Goal: Task Accomplishment & Management: Use online tool/utility

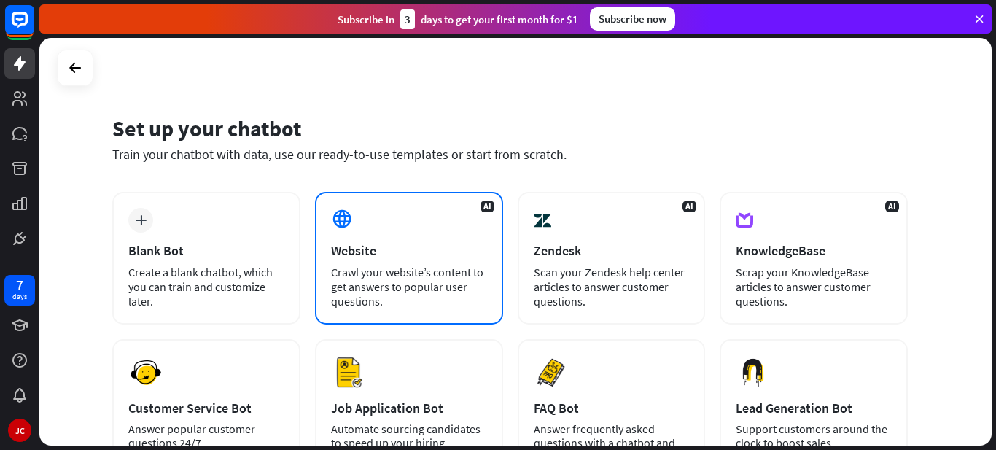
scroll to position [195, 0]
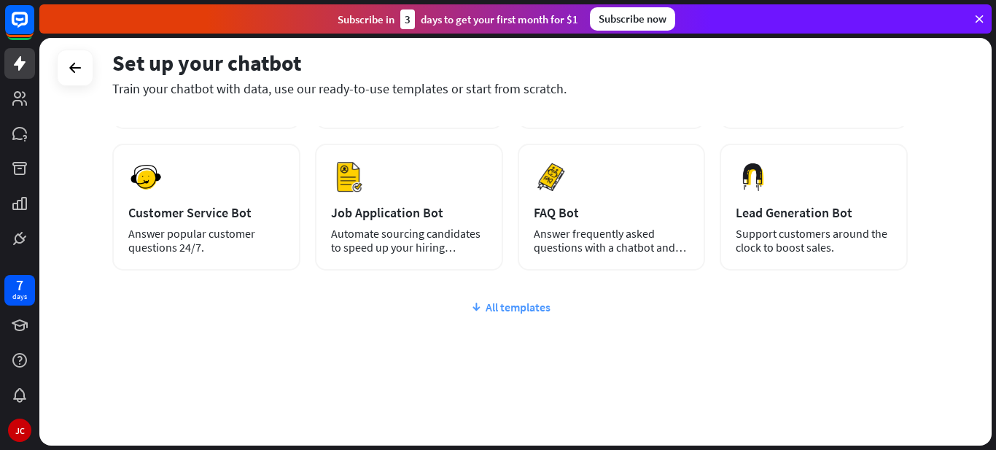
click at [516, 304] on div "All templates" at bounding box center [510, 307] width 796 height 15
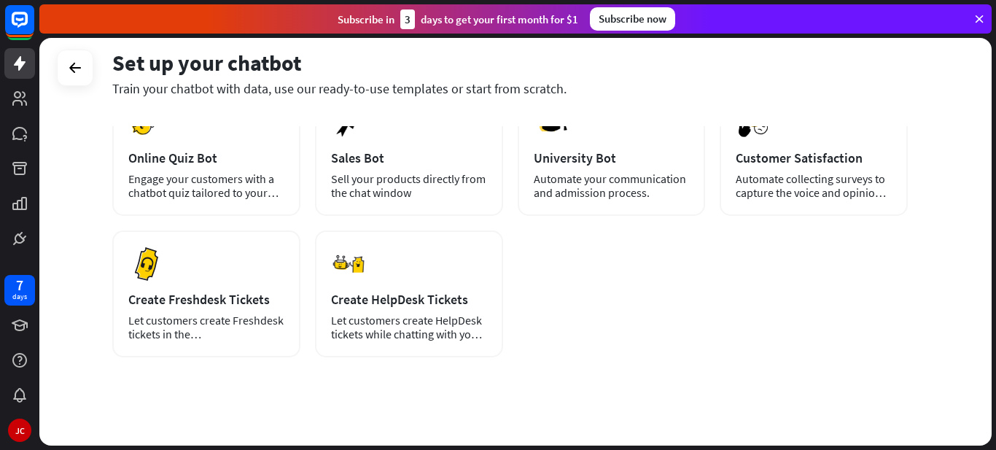
scroll to position [0, 0]
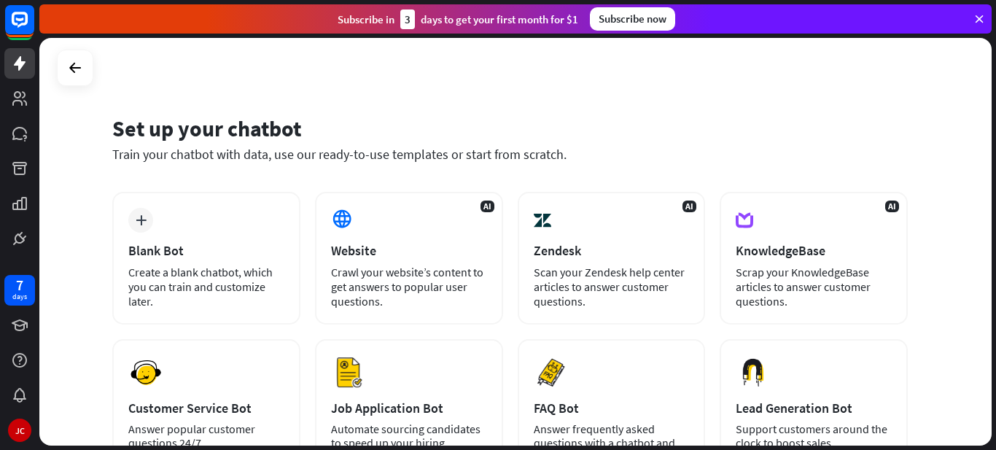
click at [88, 237] on div "Set up your chatbot Train your chatbot with data, use our ready-to-use template…" at bounding box center [515, 242] width 952 height 408
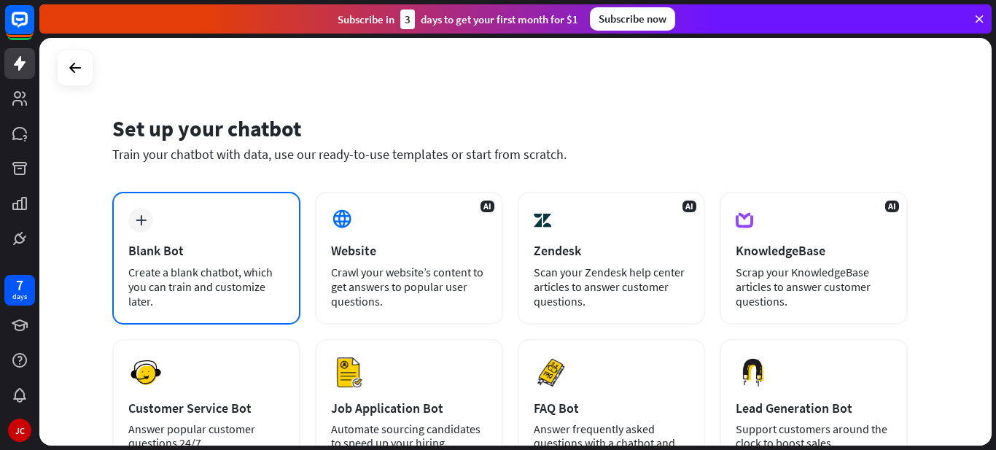
click at [149, 232] on div "plus Blank Bot Create a blank chatbot, which you can train and customize later." at bounding box center [206, 258] width 188 height 133
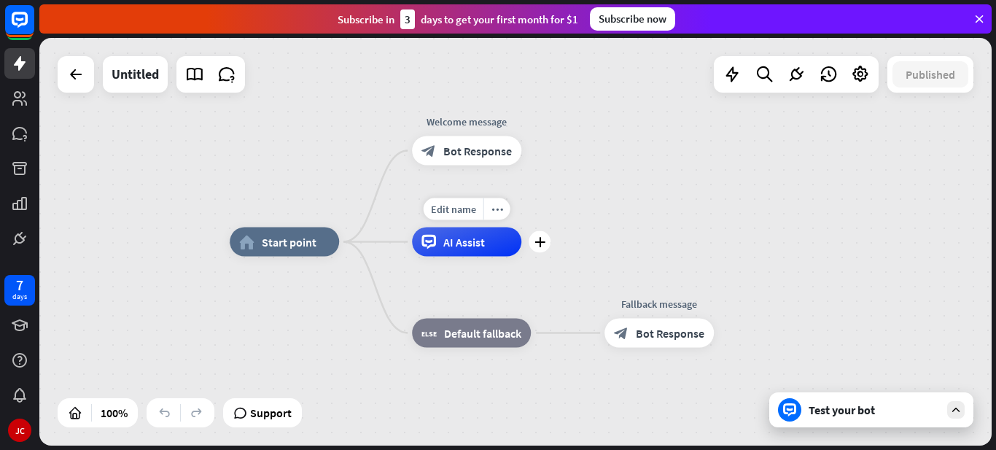
click at [480, 245] on span "AI Assist" at bounding box center [464, 242] width 42 height 15
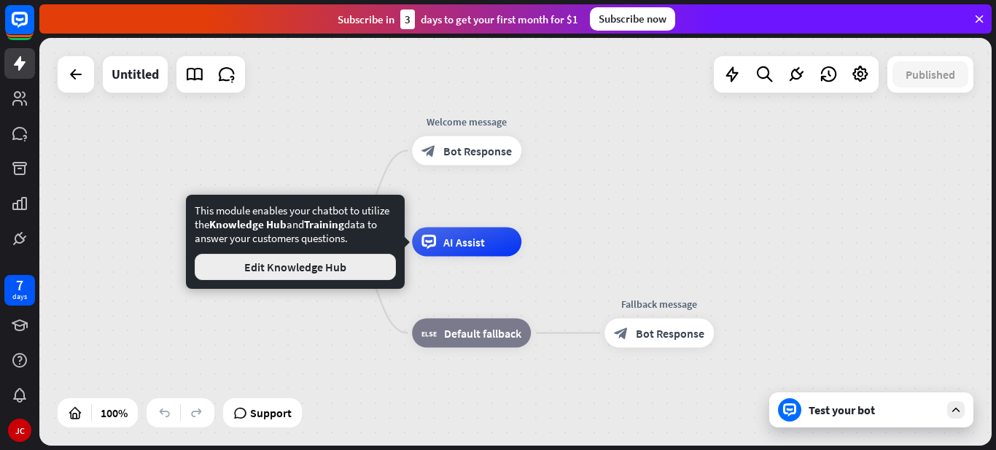
click at [316, 263] on button "Edit Knowledge Hub" at bounding box center [295, 267] width 201 height 26
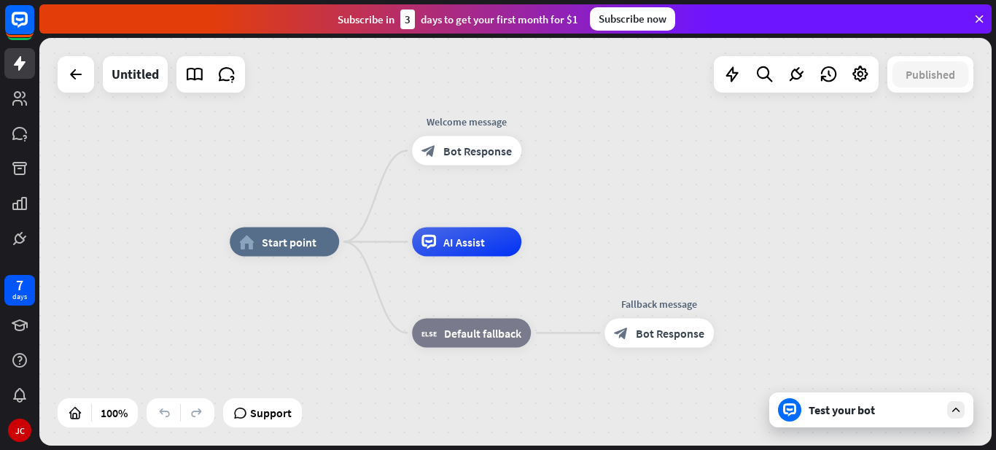
click at [851, 411] on div "Test your bot" at bounding box center [874, 410] width 131 height 15
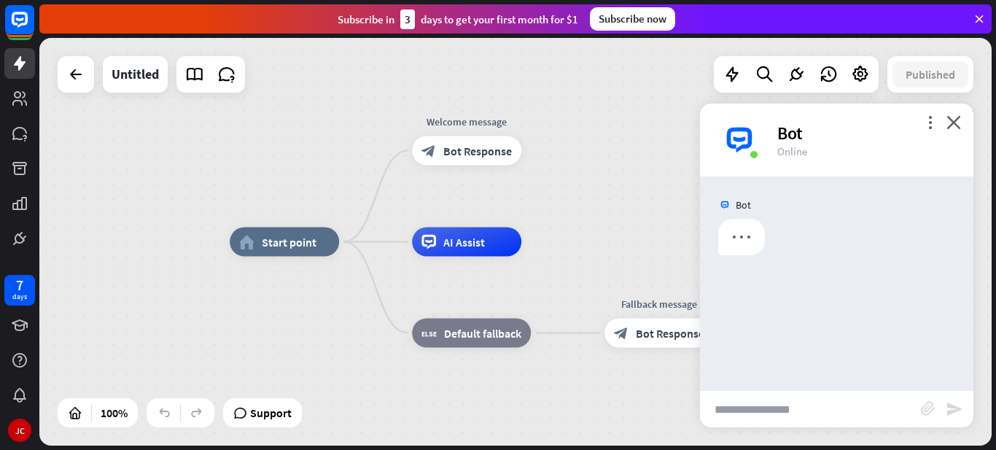
click at [780, 400] on input "text" at bounding box center [810, 409] width 221 height 36
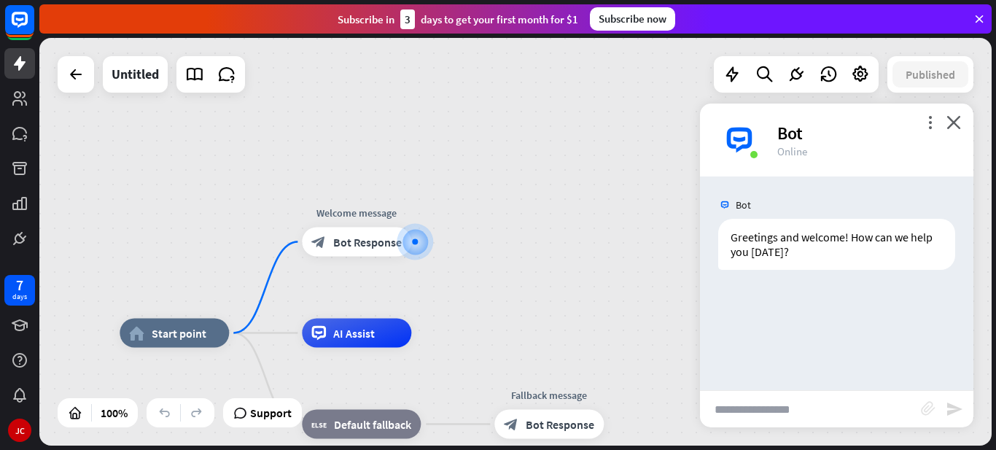
click at [931, 406] on icon "block_attachment" at bounding box center [928, 408] width 15 height 15
click at [844, 385] on div "Image" at bounding box center [847, 382] width 125 height 26
click at [929, 413] on icon "block_attachment" at bounding box center [928, 408] width 15 height 15
click at [858, 383] on div "Image" at bounding box center [847, 382] width 125 height 26
click at [367, 238] on span "Bot Response" at bounding box center [367, 242] width 69 height 15
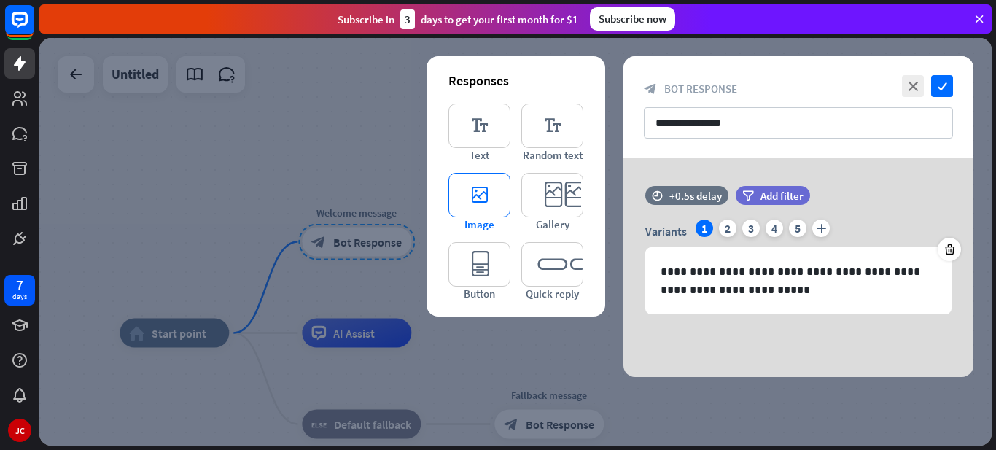
click at [499, 189] on icon "editor_image" at bounding box center [479, 195] width 62 height 44
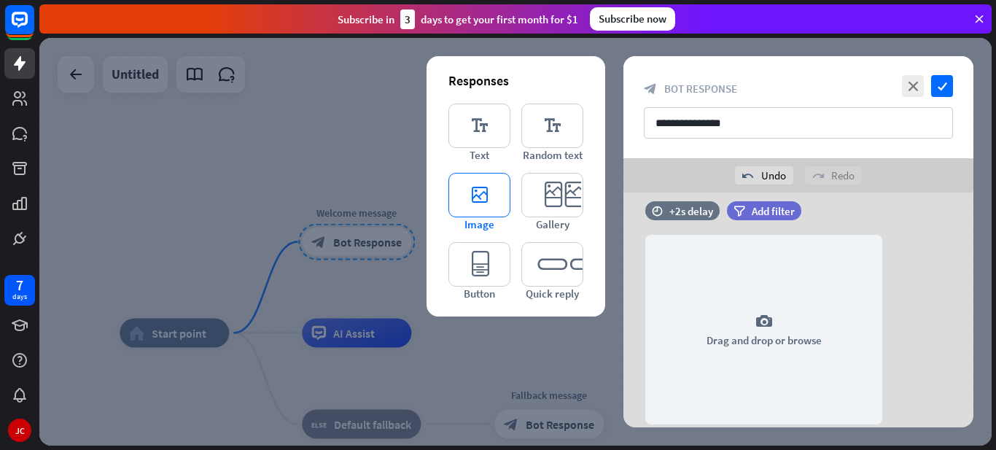
scroll to position [171, 0]
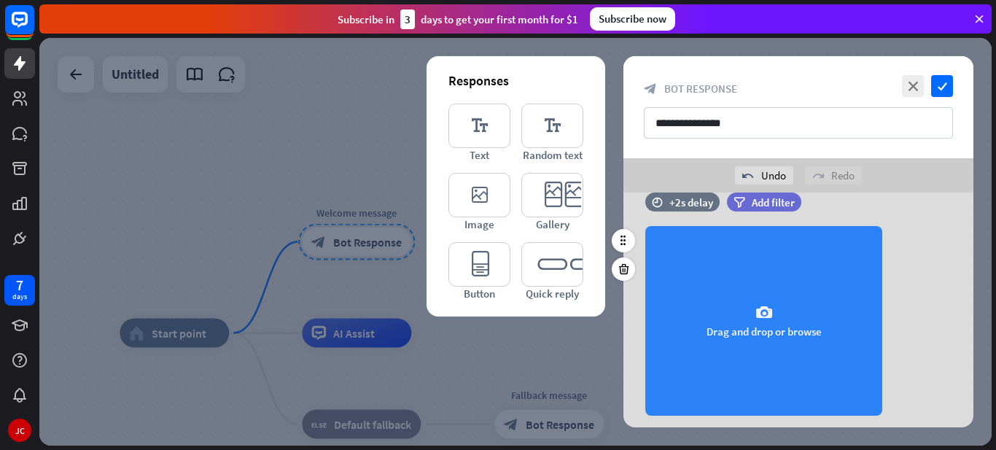
click at [771, 316] on icon "camera" at bounding box center [764, 313] width 18 height 18
click at [693, 261] on div "camera Drag and drop or browse" at bounding box center [763, 321] width 237 height 190
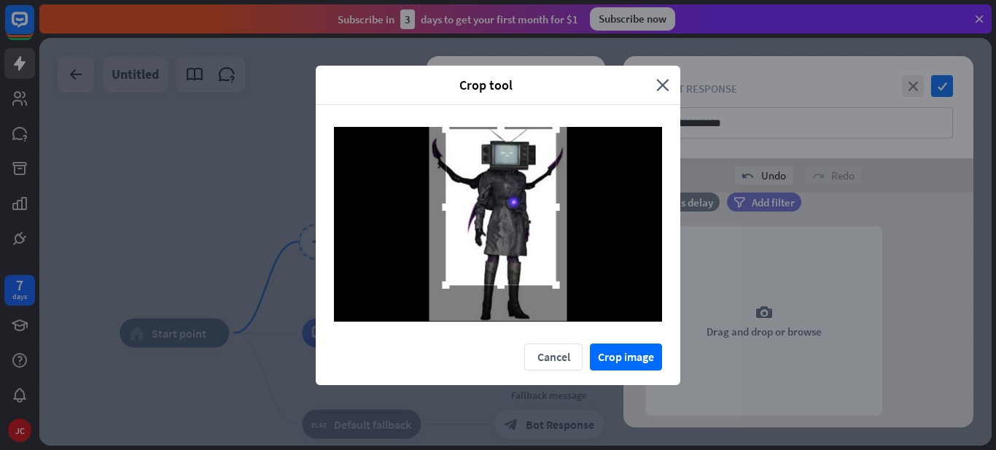
drag, startPoint x: 529, startPoint y: 219, endPoint x: 532, endPoint y: 203, distance: 17.0
click at [532, 203] on div at bounding box center [501, 207] width 110 height 156
click at [628, 359] on button "Crop image" at bounding box center [626, 356] width 72 height 27
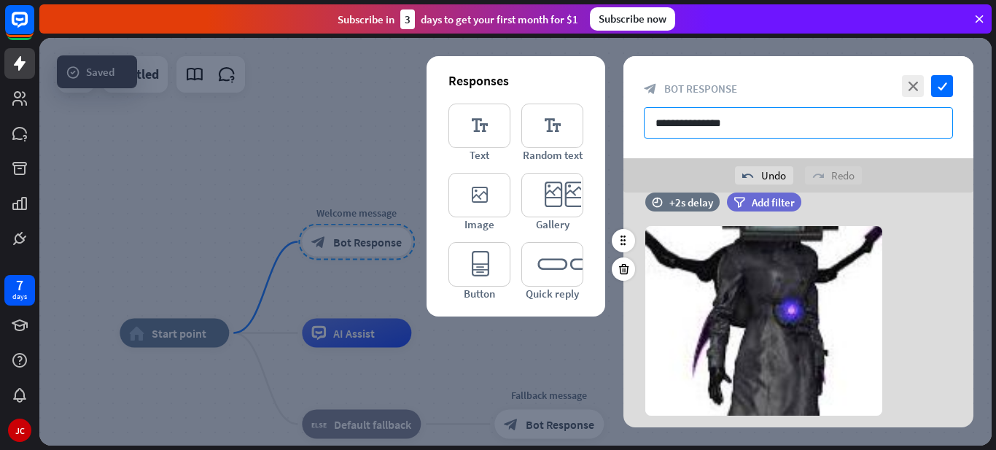
click at [728, 124] on input "**********" at bounding box center [798, 122] width 309 height 31
drag, startPoint x: 746, startPoint y: 123, endPoint x: 610, endPoint y: 121, distance: 136.4
click at [610, 121] on div "**********" at bounding box center [515, 242] width 952 height 408
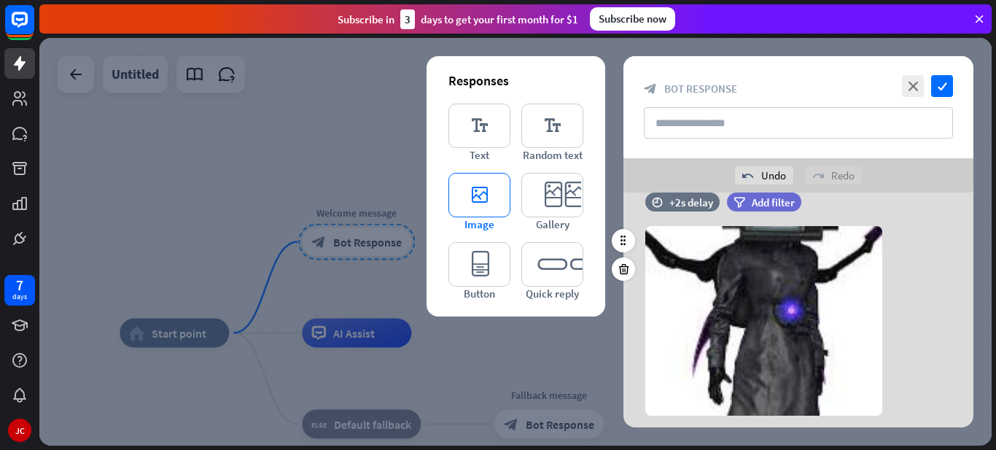
click at [467, 188] on icon "editor_image" at bounding box center [479, 195] width 62 height 44
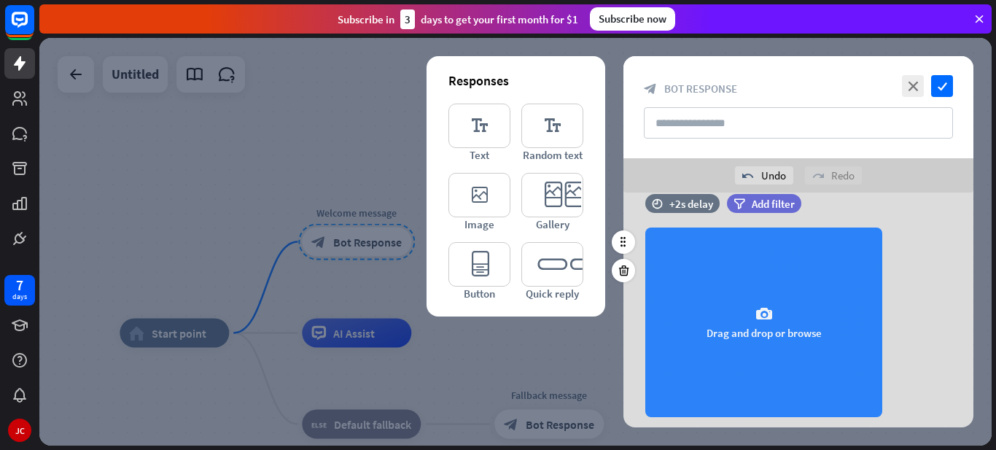
scroll to position [408, 0]
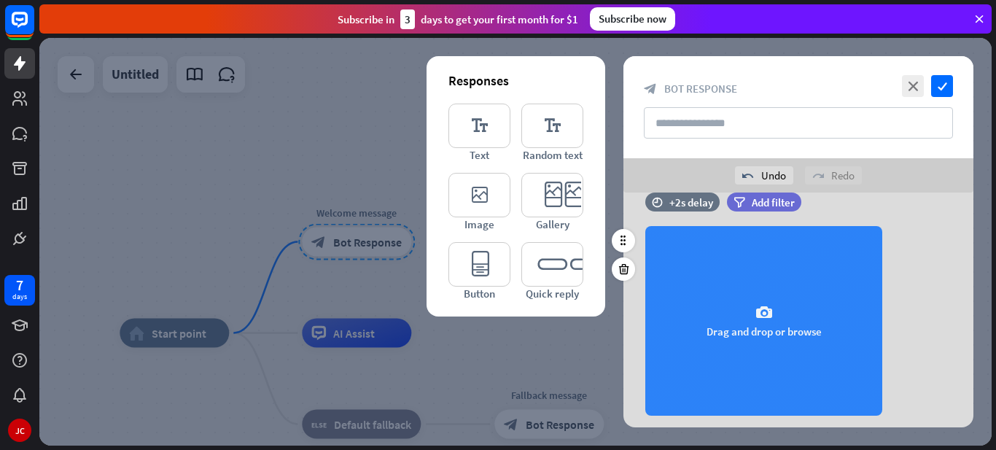
click at [758, 269] on div "camera Drag and drop or browse" at bounding box center [763, 321] width 237 height 190
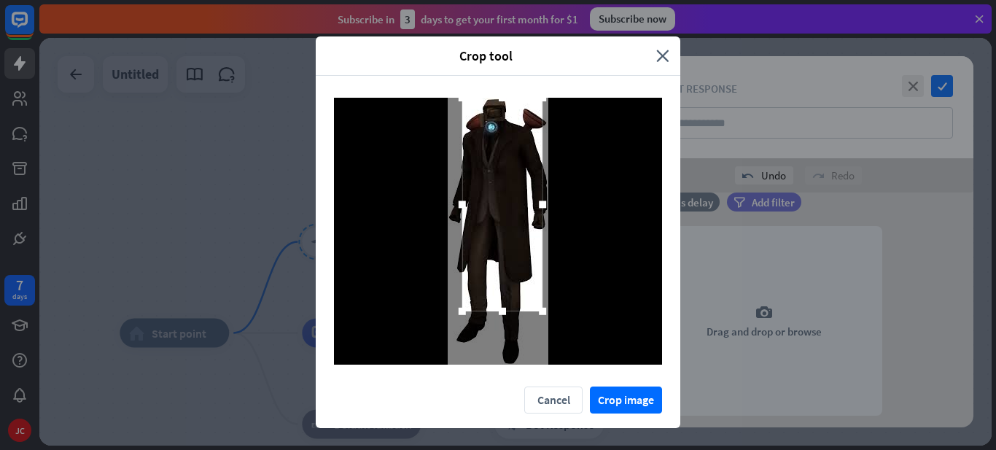
drag, startPoint x: 508, startPoint y: 253, endPoint x: 512, endPoint y: 226, distance: 27.3
click at [512, 226] on div at bounding box center [502, 205] width 80 height 214
click at [625, 403] on button "Crop image" at bounding box center [626, 399] width 72 height 27
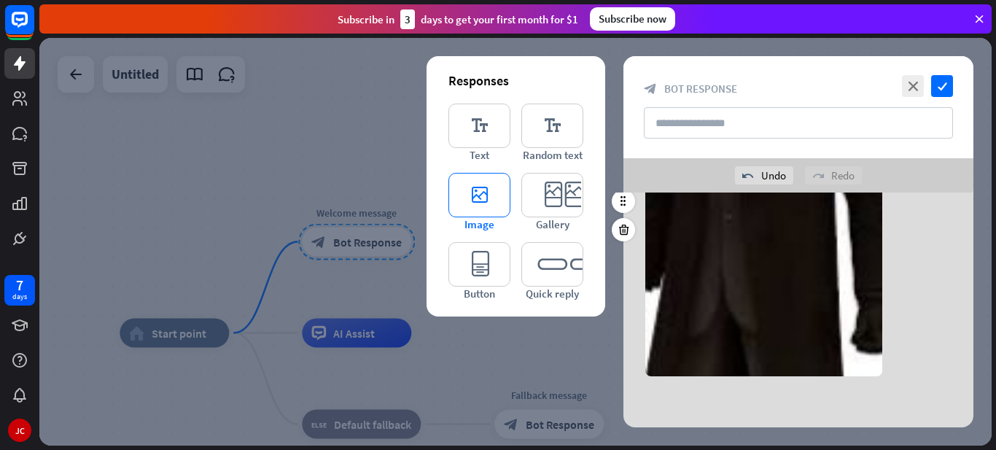
click at [467, 201] on icon "editor_image" at bounding box center [479, 195] width 62 height 44
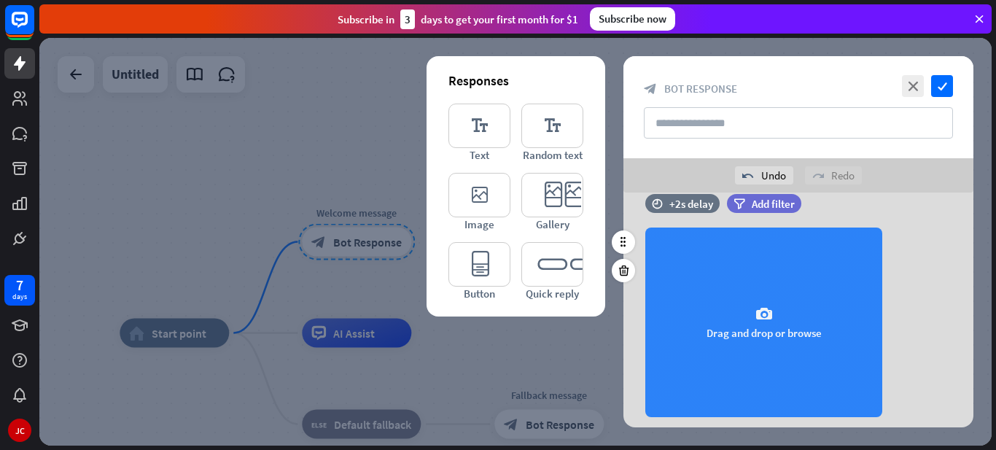
scroll to position [646, 0]
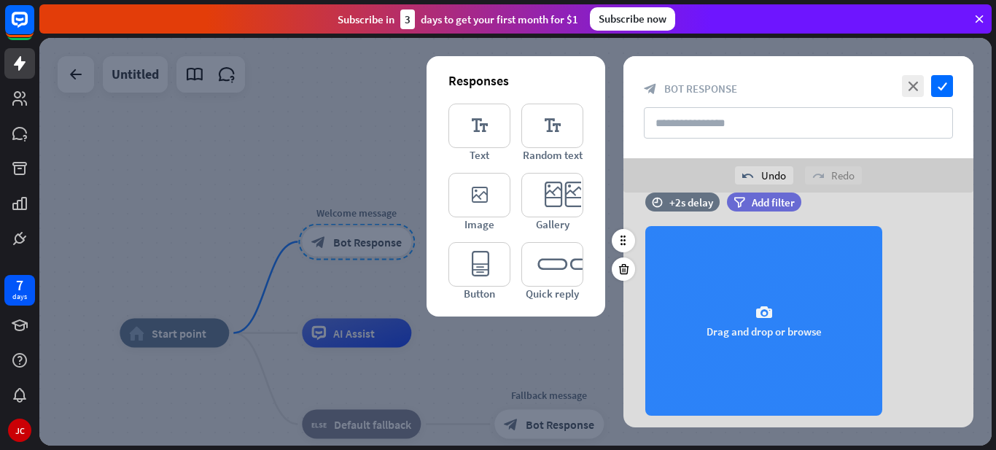
click at [671, 307] on div "camera Drag and drop or browse" at bounding box center [763, 321] width 237 height 190
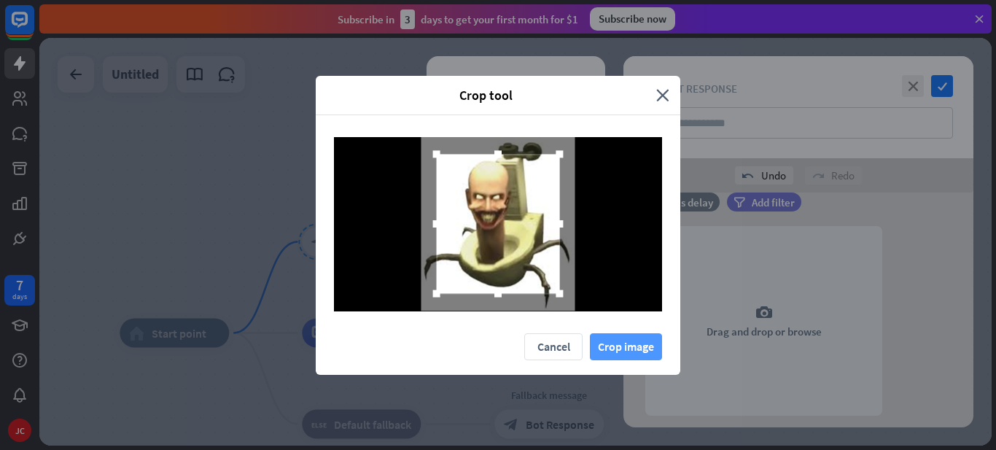
click at [643, 357] on button "Crop image" at bounding box center [626, 346] width 72 height 27
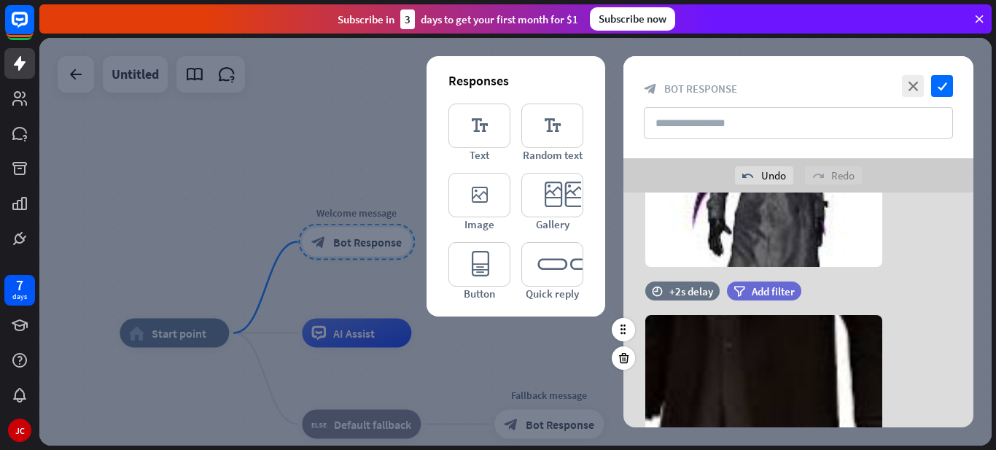
scroll to position [0, 0]
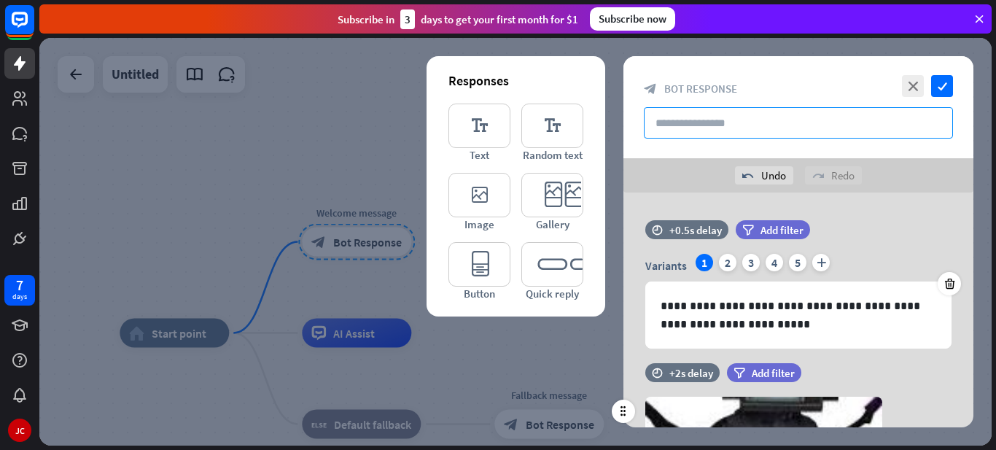
click at [703, 125] on input "text" at bounding box center [798, 122] width 309 height 31
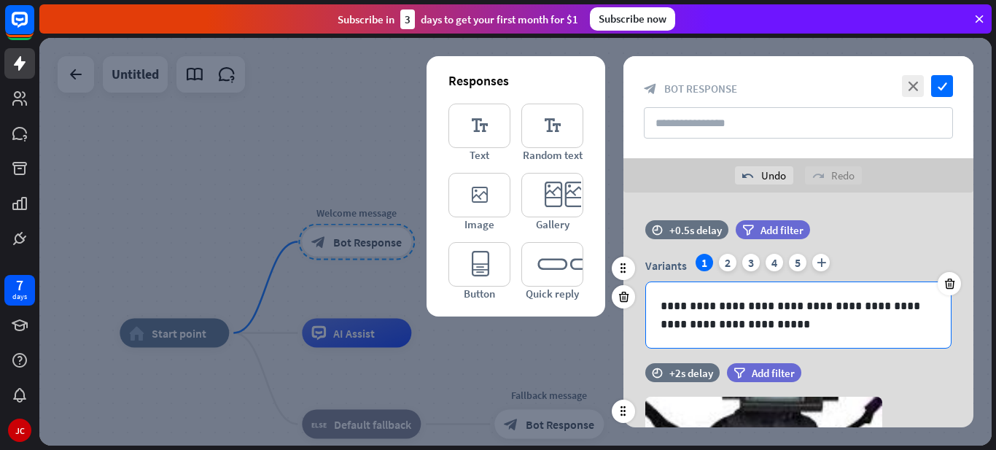
click at [781, 325] on p "**********" at bounding box center [799, 315] width 276 height 36
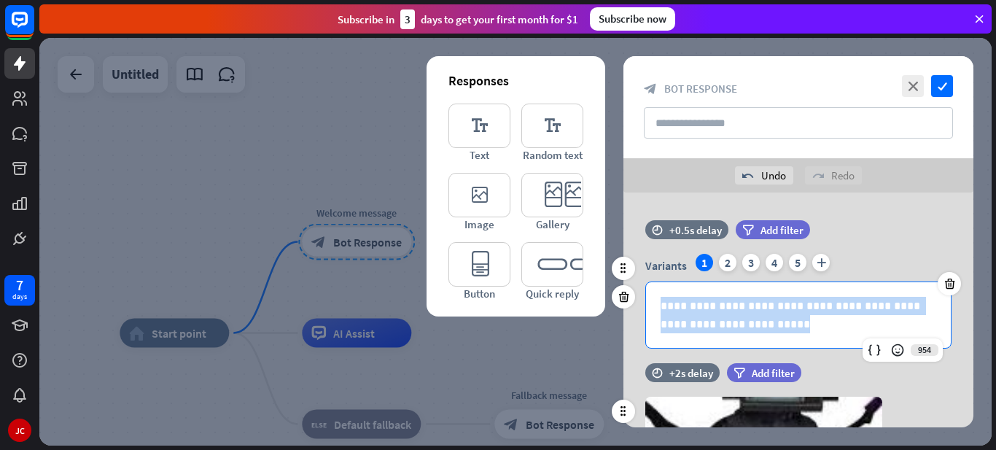
drag, startPoint x: 781, startPoint y: 325, endPoint x: 637, endPoint y: 291, distance: 147.7
click at [637, 291] on div "**********" at bounding box center [798, 301] width 350 height 95
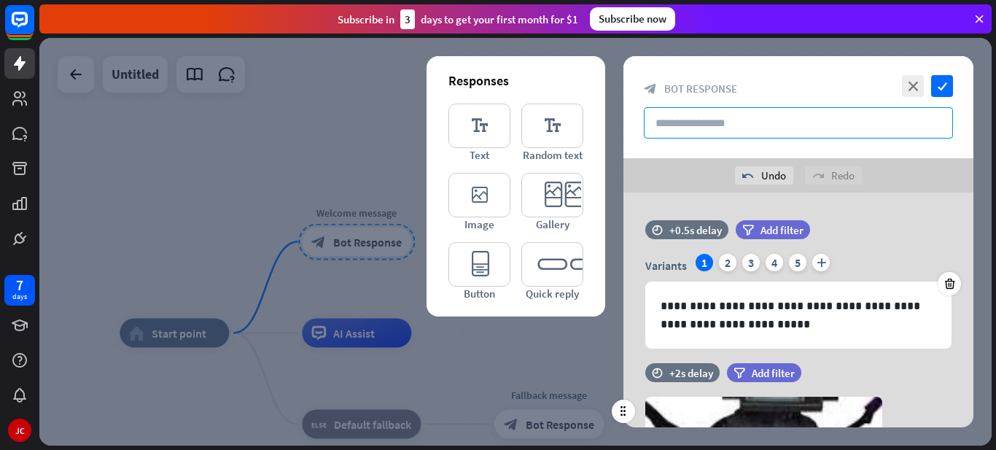
click at [738, 131] on input "text" at bounding box center [798, 122] width 309 height 31
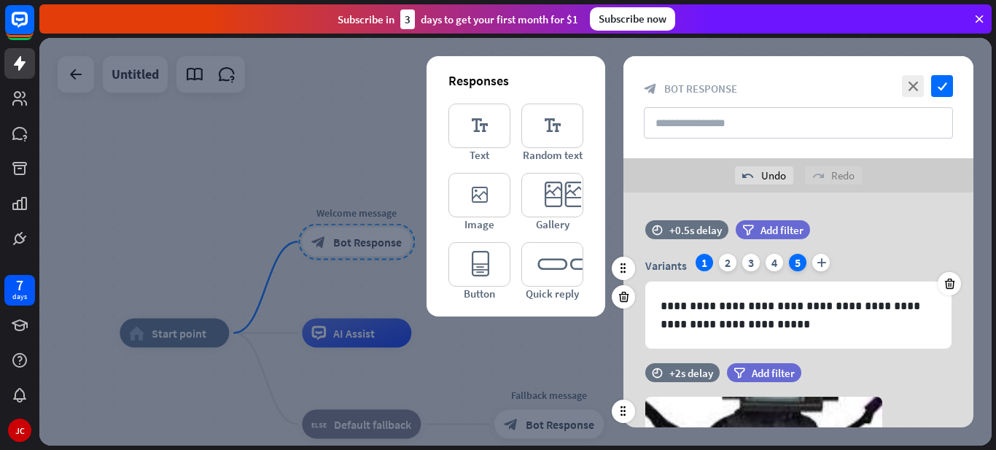
click at [794, 268] on div "5" at bounding box center [798, 263] width 18 height 18
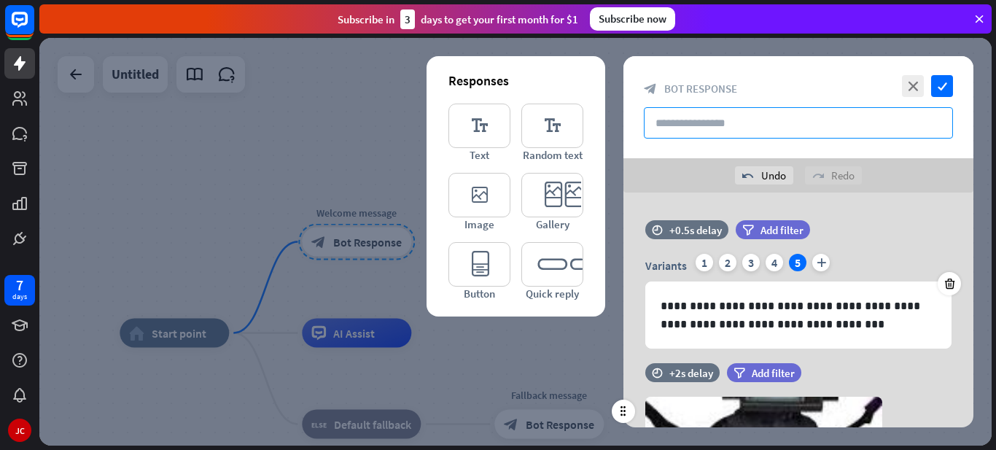
click at [742, 109] on input "text" at bounding box center [798, 122] width 309 height 31
drag, startPoint x: 697, startPoint y: 127, endPoint x: 653, endPoint y: 124, distance: 44.6
click at [653, 124] on input "**********" at bounding box center [798, 122] width 309 height 31
click at [895, 125] on input "**********" at bounding box center [798, 122] width 309 height 31
type input "*"
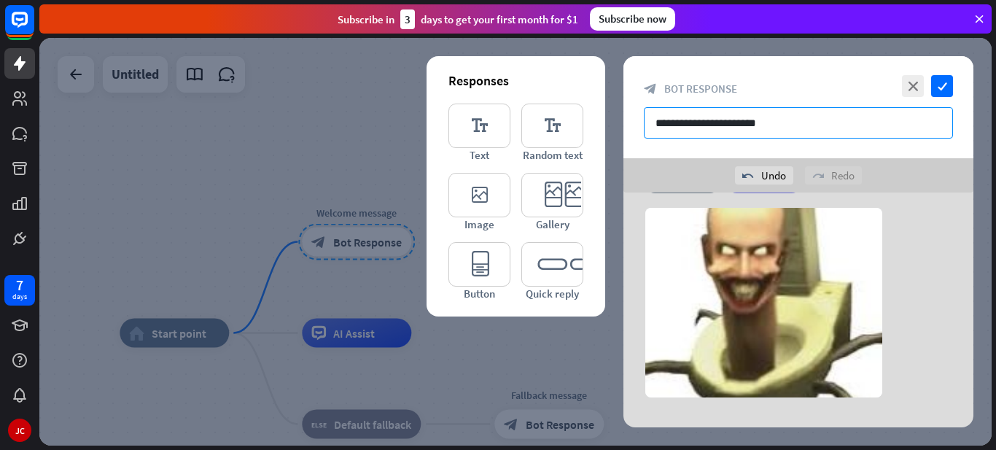
scroll to position [685, 0]
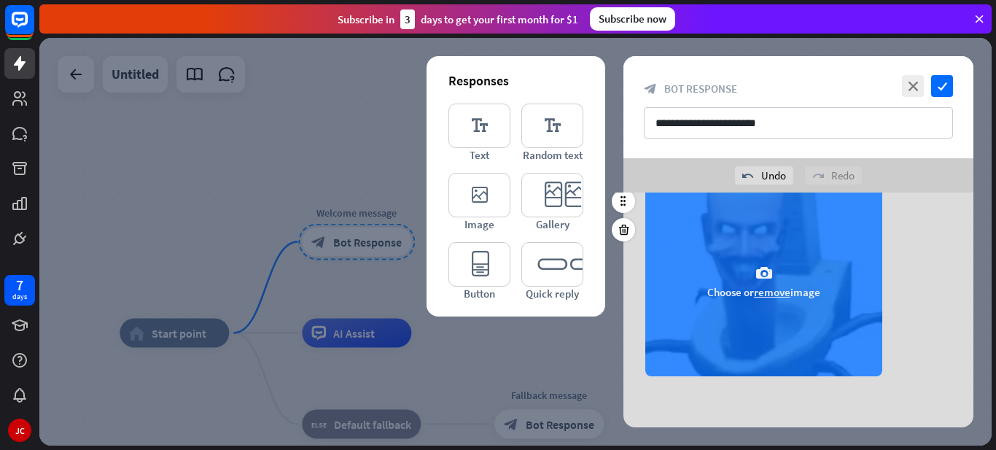
click at [769, 289] on button "remove" at bounding box center [772, 292] width 36 height 14
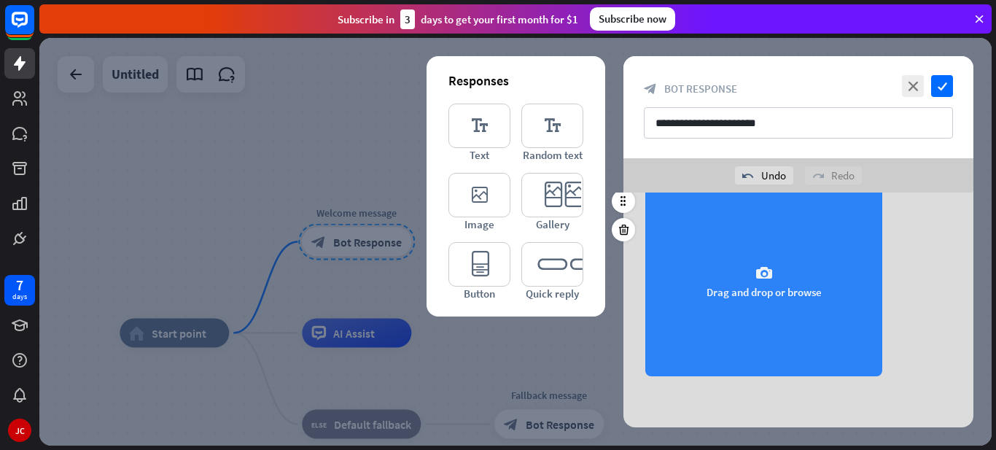
scroll to position [0, 0]
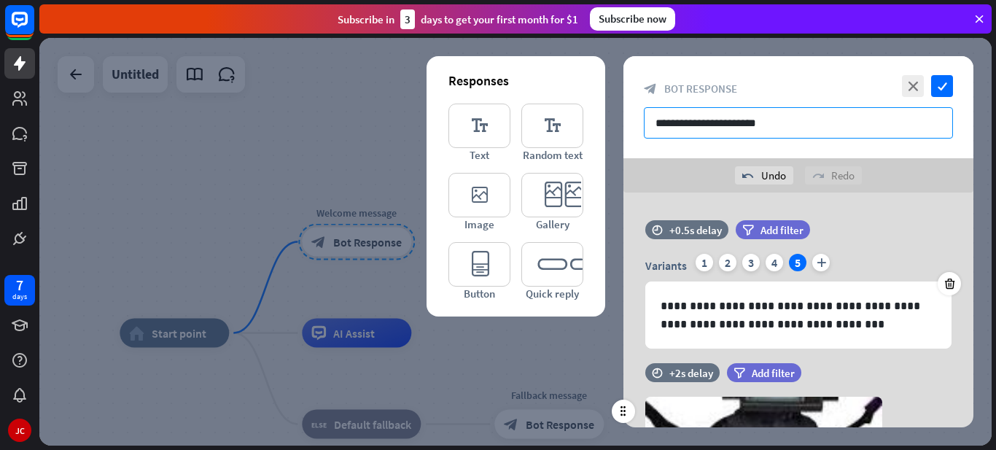
click at [790, 112] on input "**********" at bounding box center [798, 122] width 309 height 31
click at [793, 116] on input "**********" at bounding box center [798, 122] width 309 height 31
click at [739, 126] on input "**********" at bounding box center [798, 122] width 309 height 31
click at [698, 128] on input "**********" at bounding box center [798, 122] width 309 height 31
click at [923, 128] on input "**********" at bounding box center [798, 122] width 309 height 31
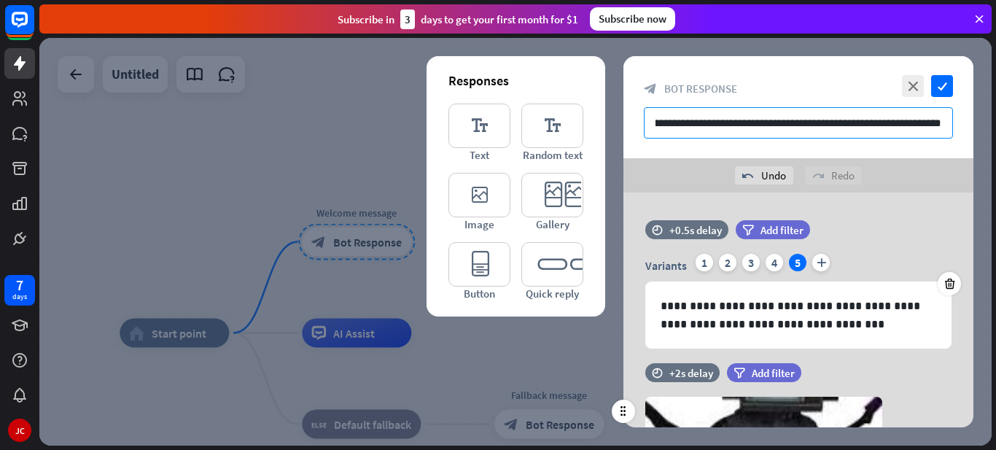
scroll to position [0, 292]
type input "**********"
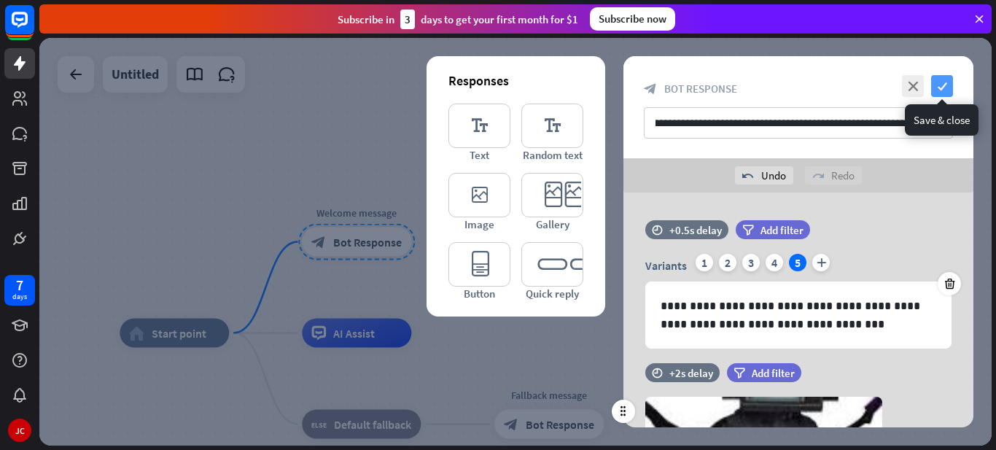
click at [946, 81] on icon "check" at bounding box center [942, 86] width 22 height 22
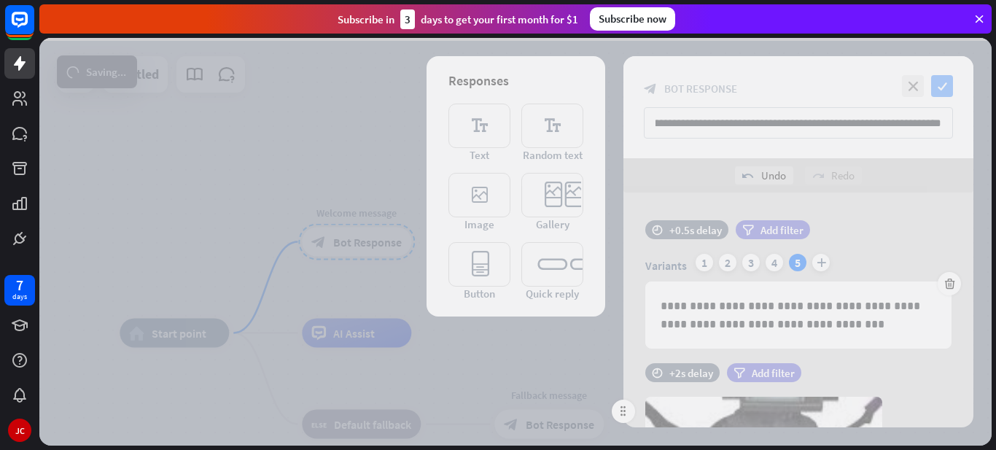
scroll to position [0, 0]
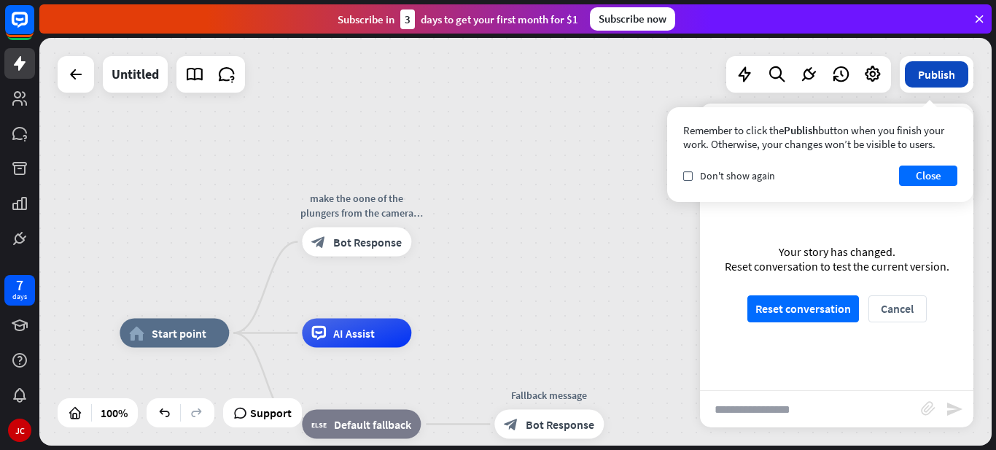
click at [930, 82] on button "Publish" at bounding box center [936, 74] width 63 height 26
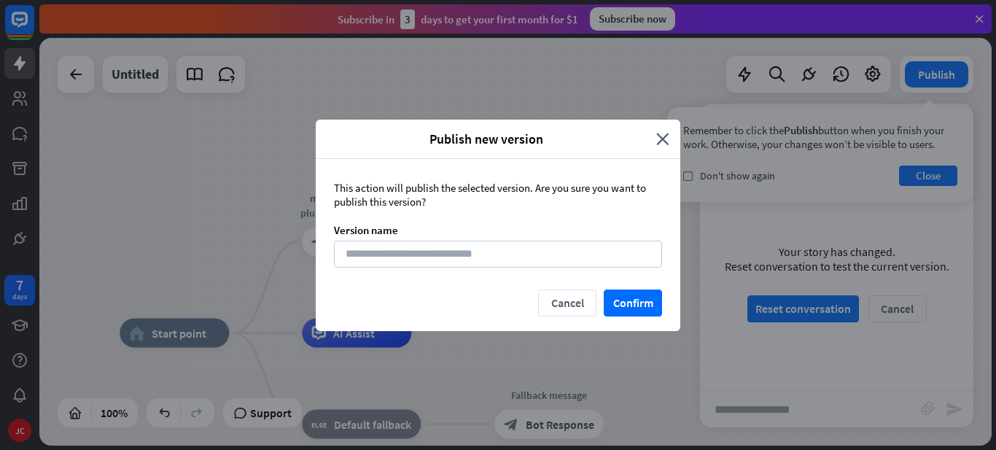
click at [645, 147] on div "Publish new version close" at bounding box center [498, 139] width 365 height 39
click at [658, 138] on icon "close" at bounding box center [662, 139] width 13 height 17
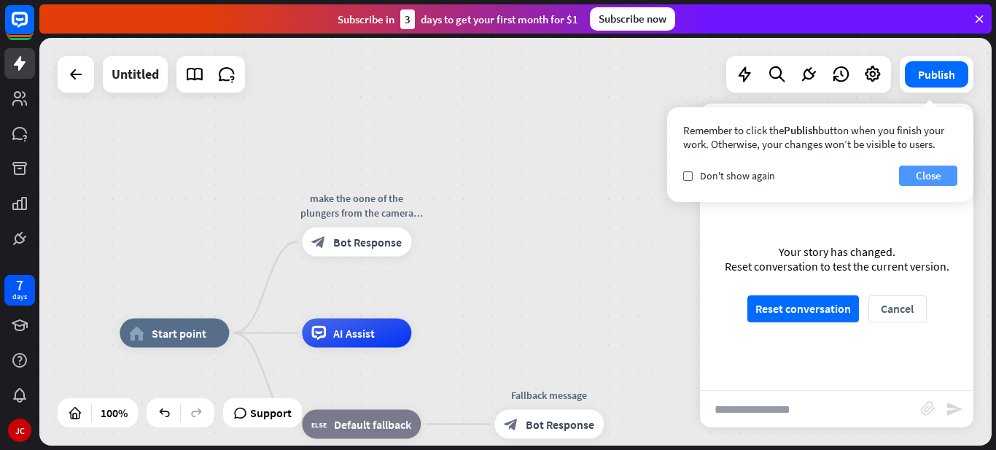
click at [922, 171] on button "Close" at bounding box center [928, 176] width 58 height 20
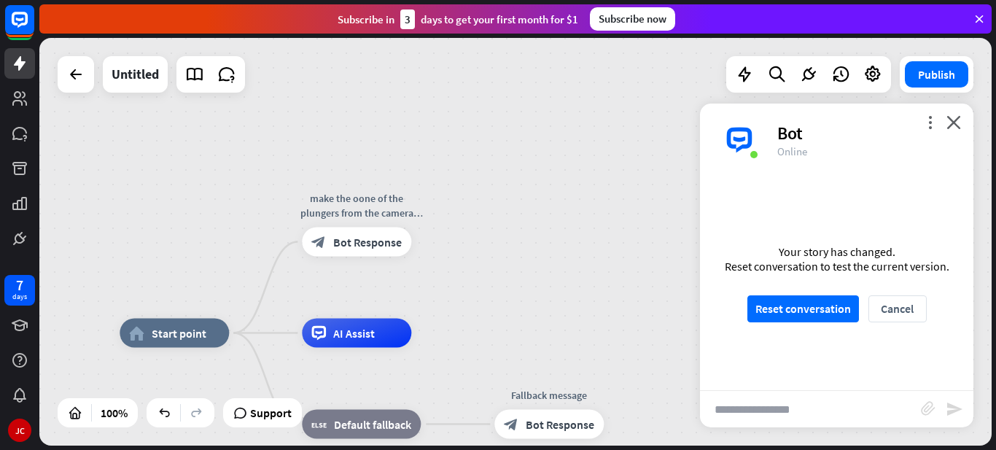
click at [861, 405] on input "text" at bounding box center [810, 409] width 221 height 36
click at [815, 319] on button "Reset conversation" at bounding box center [803, 308] width 112 height 27
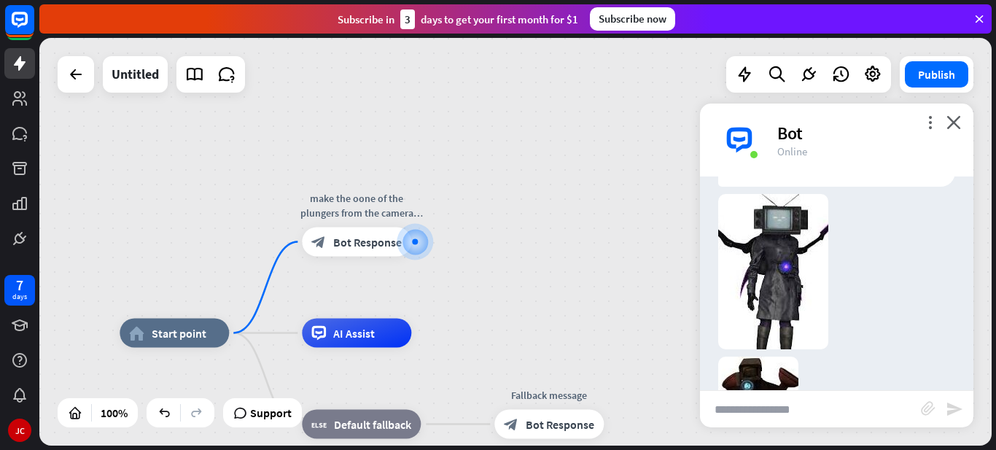
scroll to position [85, 0]
click at [828, 404] on input "text" at bounding box center [810, 409] width 221 height 36
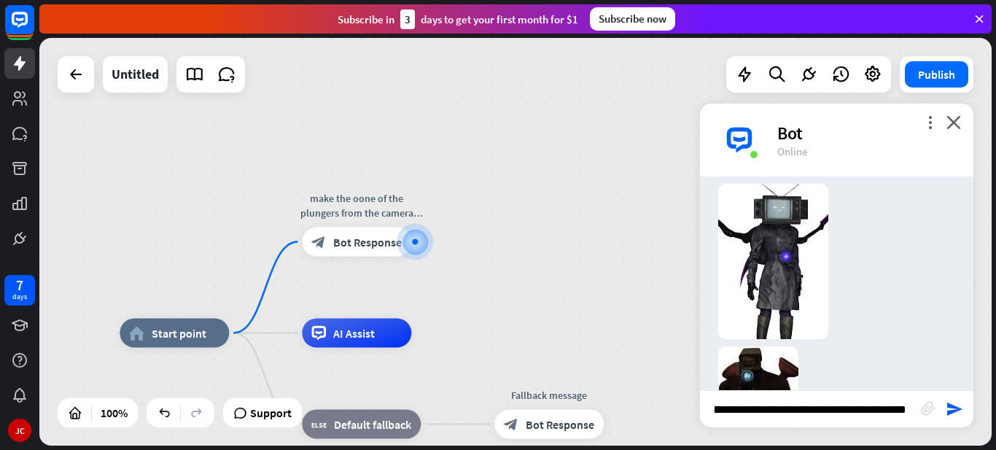
scroll to position [0, 537]
drag, startPoint x: 783, startPoint y: 411, endPoint x: 746, endPoint y: 411, distance: 37.2
click at [746, 411] on input "**********" at bounding box center [810, 409] width 221 height 36
click at [901, 409] on input "**********" at bounding box center [810, 409] width 221 height 36
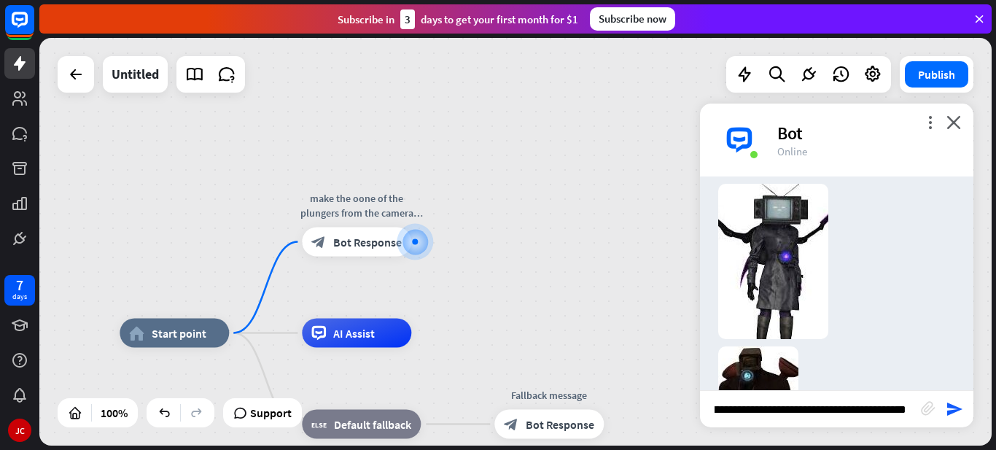
scroll to position [0, 532]
type input "**********"
click at [960, 403] on icon "send" at bounding box center [955, 409] width 18 height 18
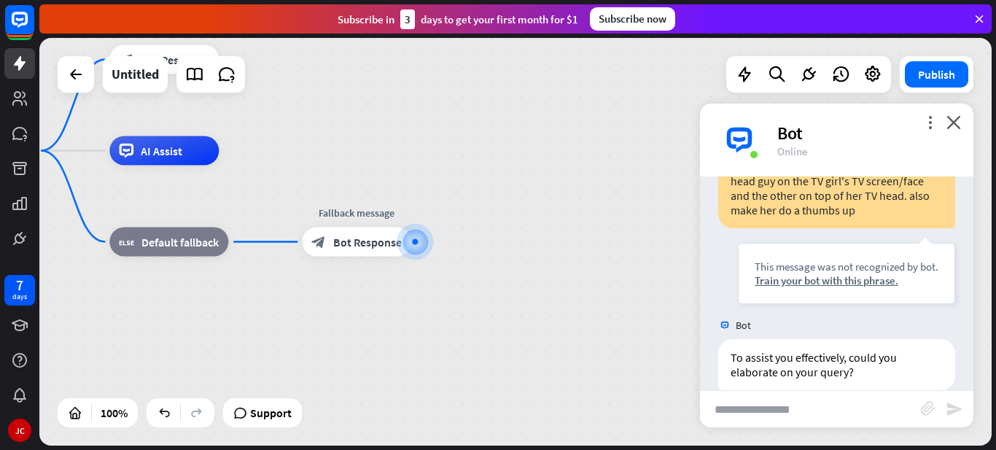
scroll to position [561, 0]
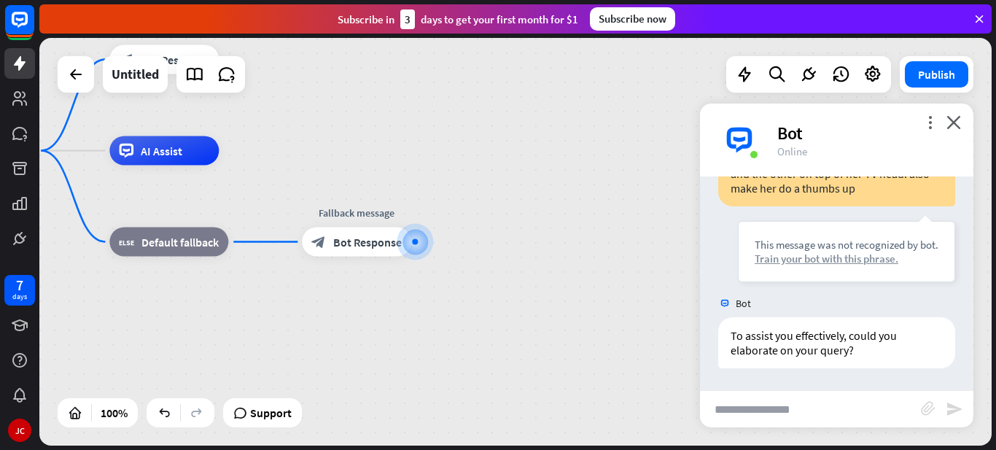
click at [845, 256] on div "Train your bot with this phrase." at bounding box center [847, 259] width 184 height 14
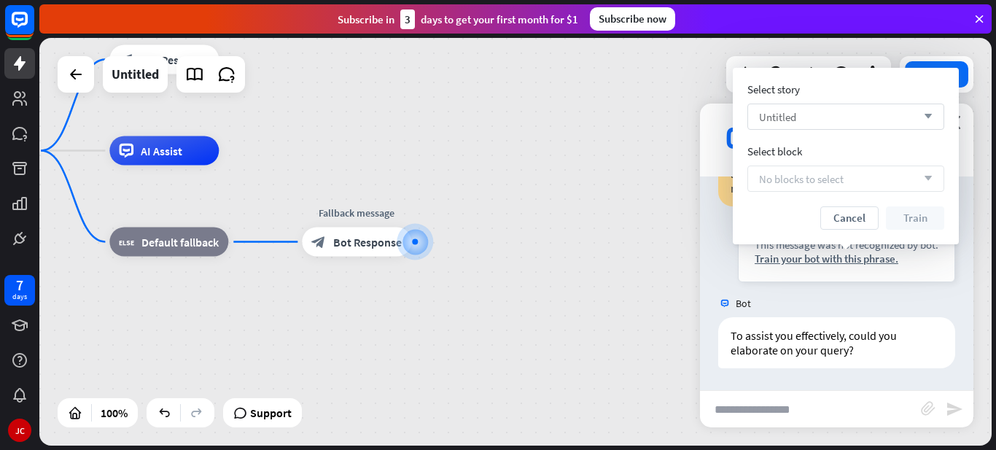
click at [809, 117] on div "Untitled arrow_down" at bounding box center [845, 117] width 197 height 26
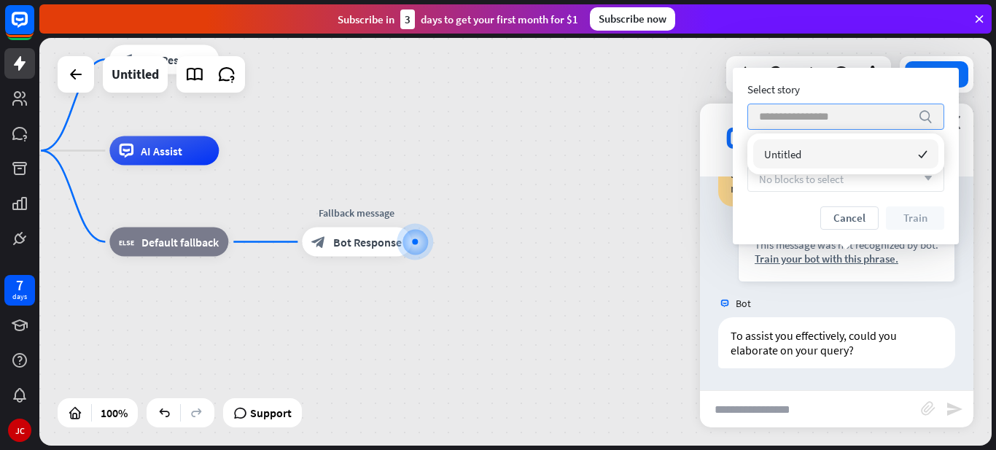
click at [797, 126] on input "search" at bounding box center [835, 116] width 152 height 25
click at [812, 170] on div "Untitled checked" at bounding box center [845, 153] width 197 height 41
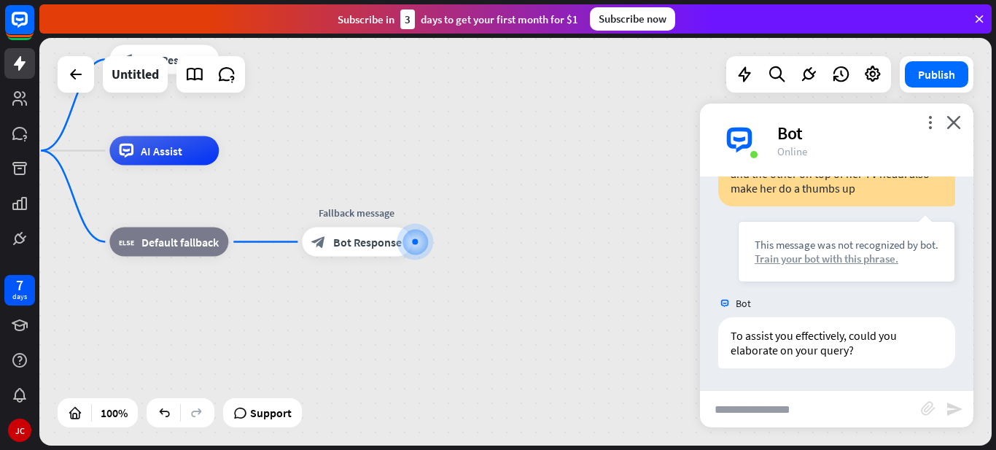
click at [874, 259] on div "Train your bot with this phrase." at bounding box center [847, 259] width 184 height 14
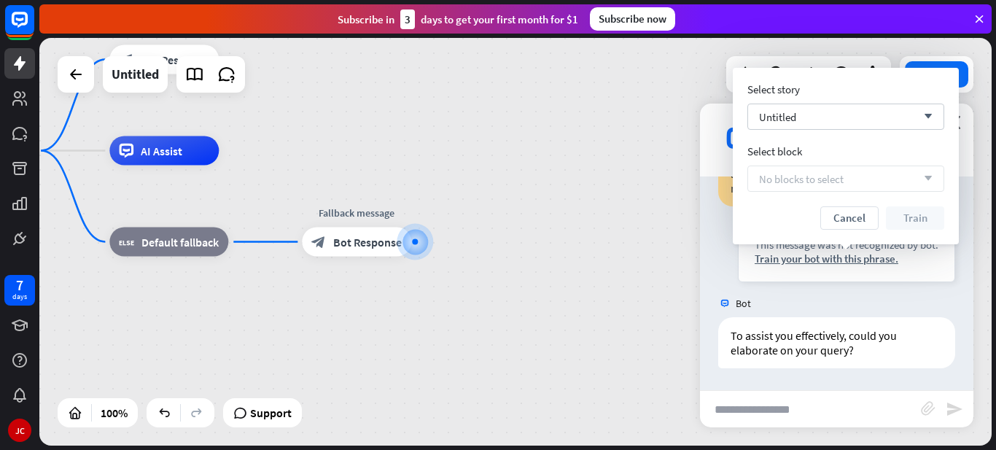
click at [806, 183] on span "No blocks to select" at bounding box center [801, 179] width 85 height 14
click at [923, 174] on icon "arrow_down" at bounding box center [925, 178] width 16 height 9
click at [858, 215] on button "Cancel" at bounding box center [849, 217] width 58 height 23
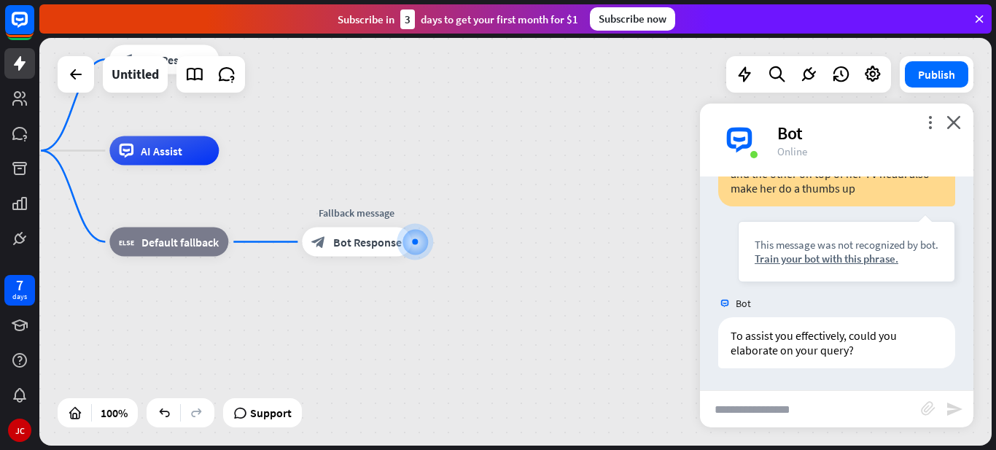
click at [786, 404] on input "text" at bounding box center [810, 409] width 221 height 36
click at [929, 128] on icon "more_vert" at bounding box center [930, 122] width 14 height 14
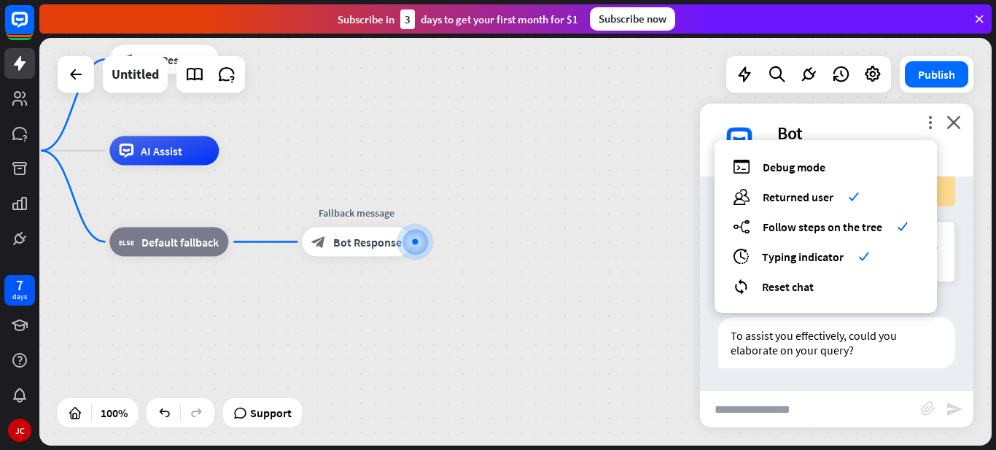
click at [739, 369] on div "To assist you effectively, could you elaborate on your query? [DATE] 8:24 PM Sh…" at bounding box center [836, 346] width 273 height 58
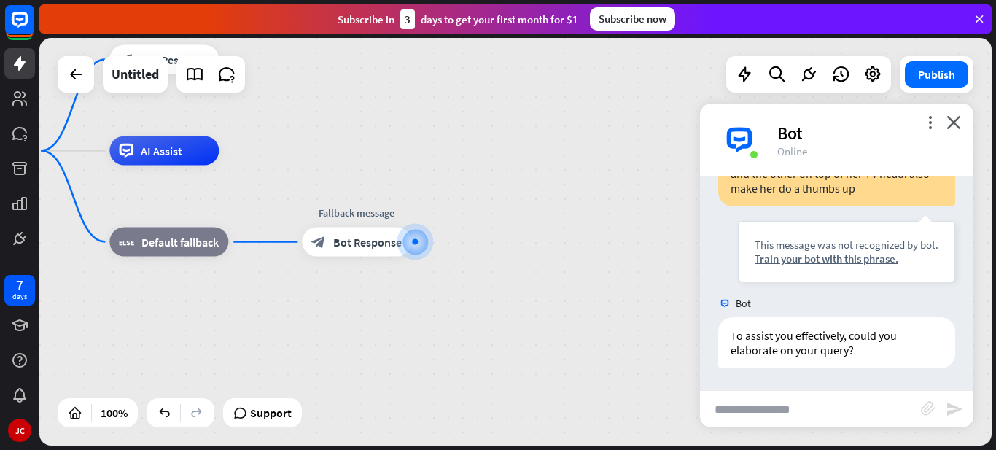
click at [755, 410] on input "text" at bounding box center [810, 409] width 221 height 36
type input "**********"
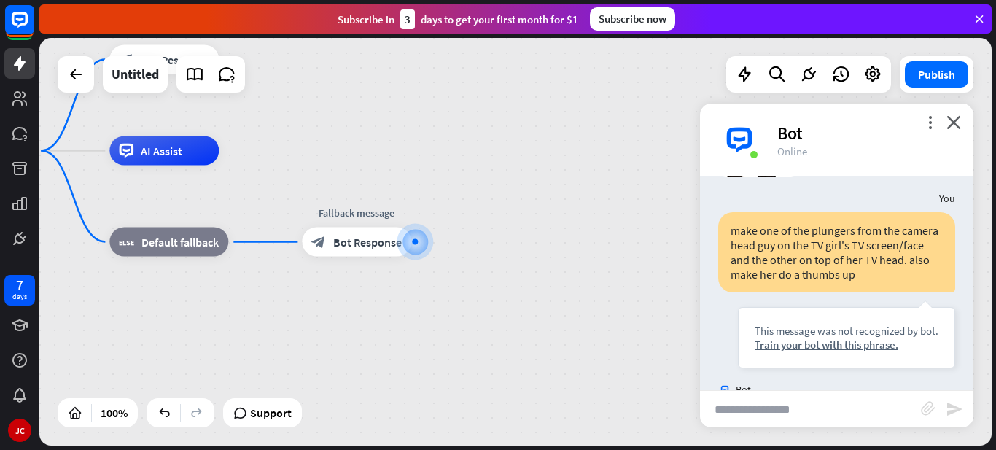
scroll to position [434, 0]
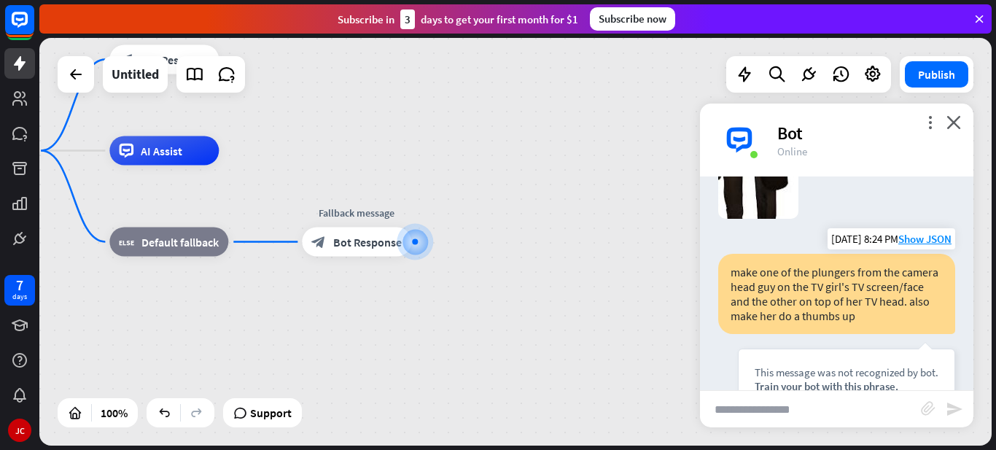
click at [835, 280] on div "make one of the plungers from the camera head guy on the TV girl's TV screen/fa…" at bounding box center [836, 294] width 237 height 80
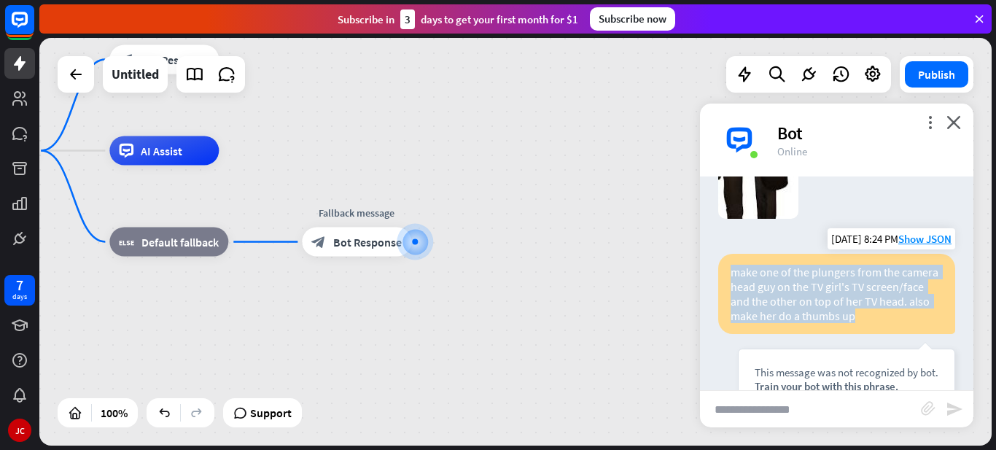
drag, startPoint x: 731, startPoint y: 273, endPoint x: 860, endPoint y: 331, distance: 142.3
click at [860, 331] on div "make one of the plungers from the camera head guy on the TV girl's TV screen/fa…" at bounding box center [836, 294] width 237 height 80
copy div "make one of the plungers from the camera head guy on the TV girl's TV screen/fa…"
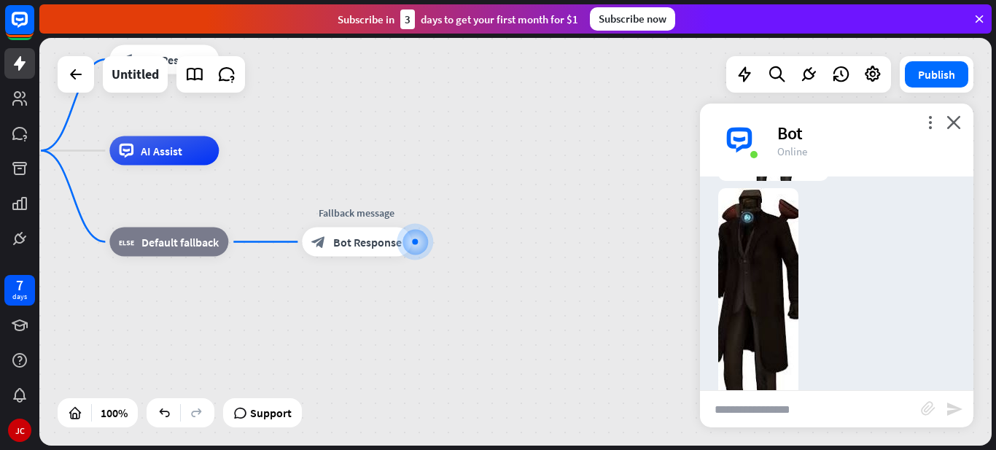
scroll to position [0, 0]
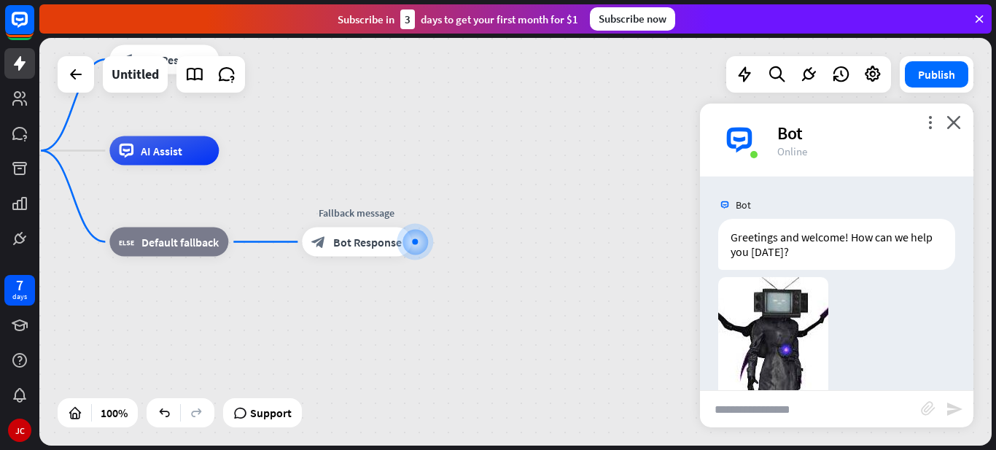
click at [916, 125] on div "Bot" at bounding box center [866, 133] width 179 height 23
click at [926, 125] on icon "more_vert" at bounding box center [930, 122] width 14 height 14
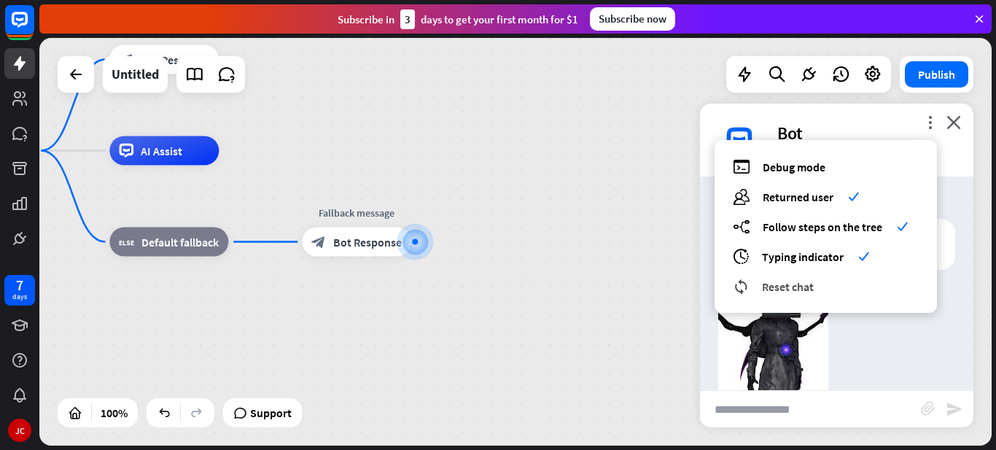
click at [804, 283] on span "Reset chat" at bounding box center [788, 286] width 52 height 15
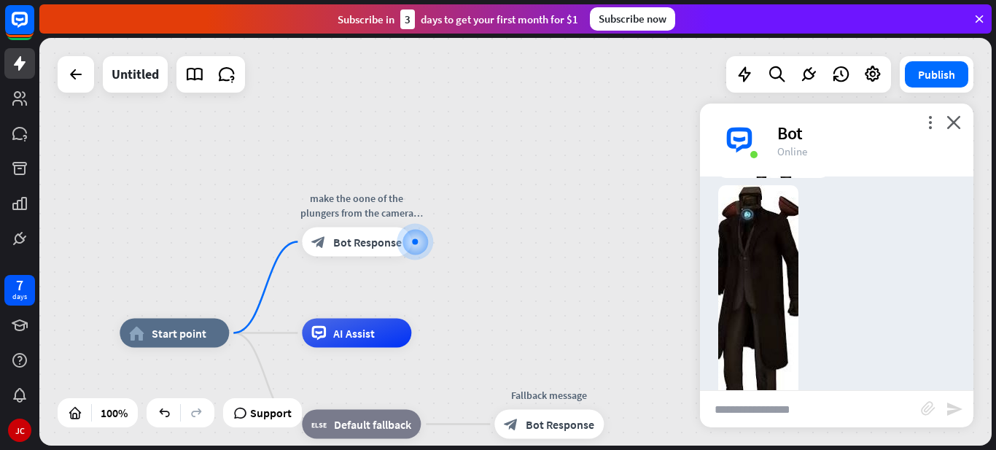
scroll to position [299, 0]
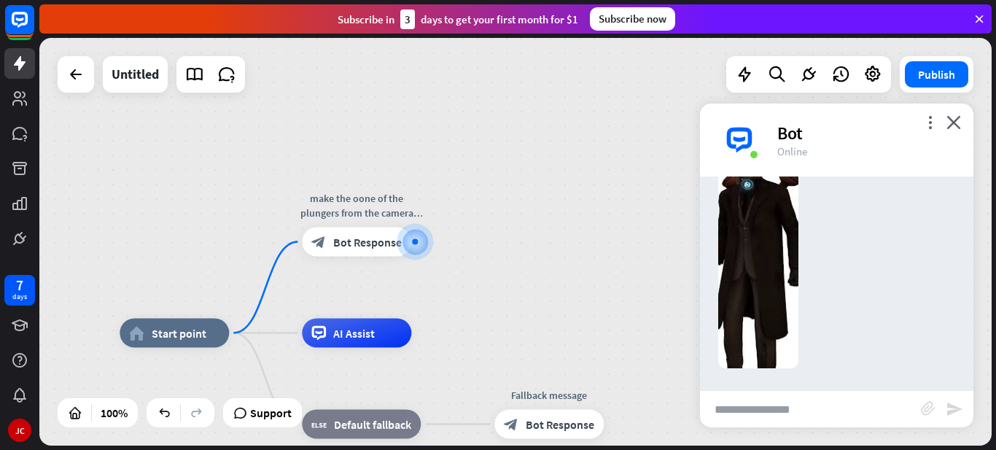
click at [814, 418] on input "text" at bounding box center [810, 409] width 221 height 36
paste input "**********"
type input "**********"
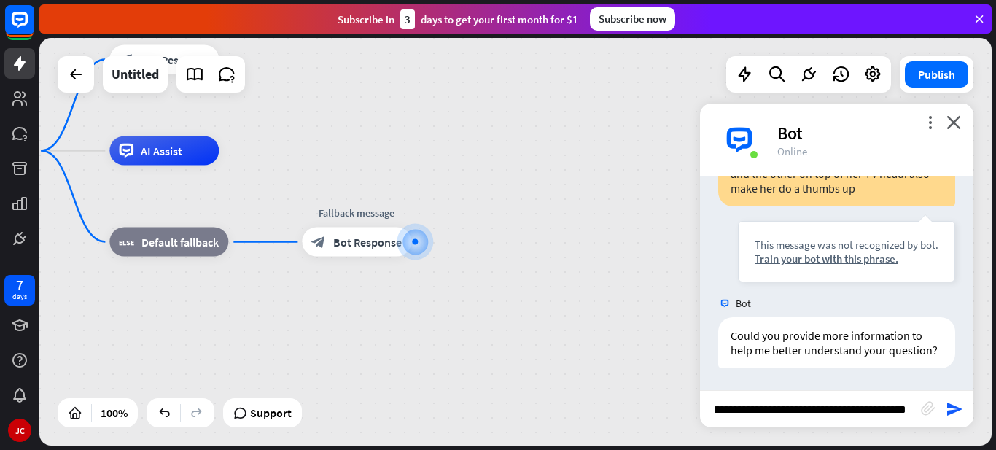
scroll to position [0, 69]
click at [792, 413] on input "**********" at bounding box center [810, 409] width 221 height 36
type input "**********"
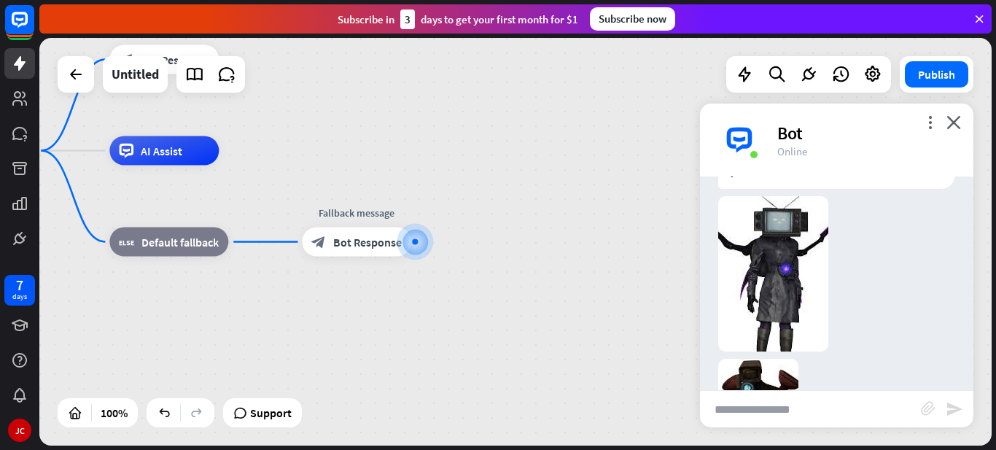
scroll to position [0, 0]
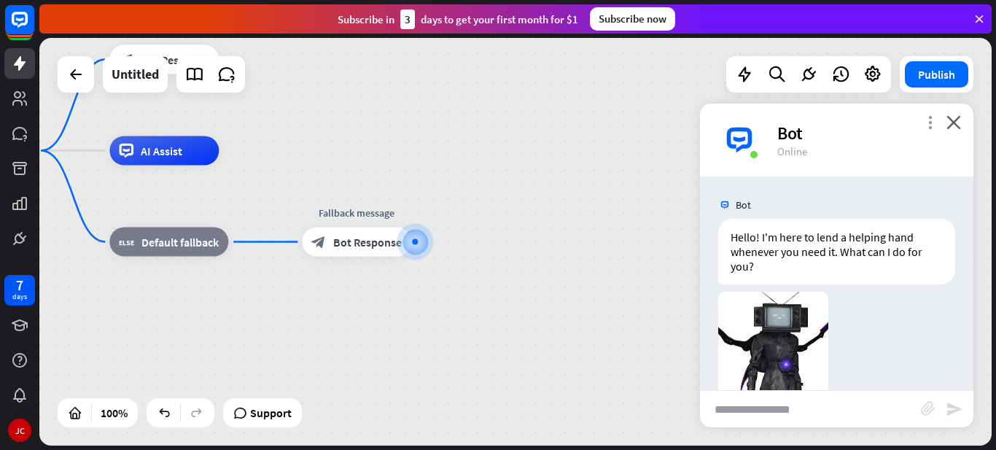
click at [930, 126] on icon "more_vert" at bounding box center [930, 122] width 14 height 14
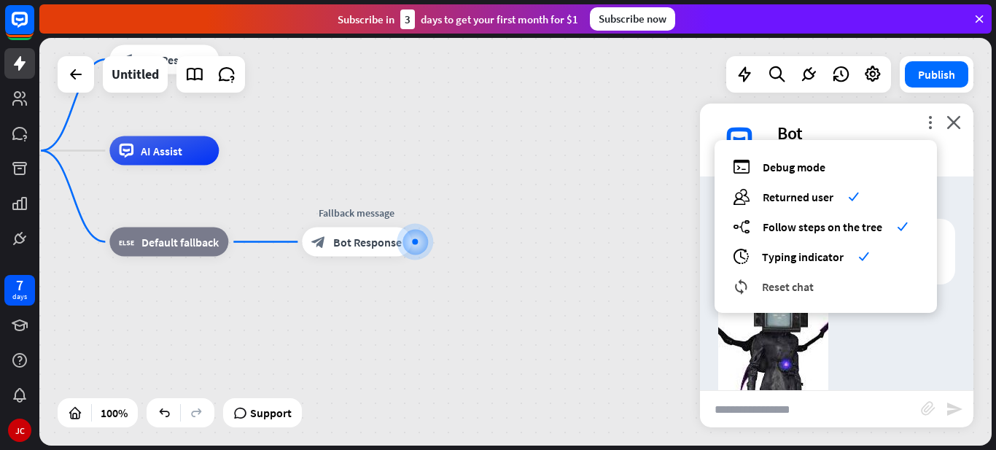
click at [801, 286] on span "Reset chat" at bounding box center [788, 286] width 52 height 15
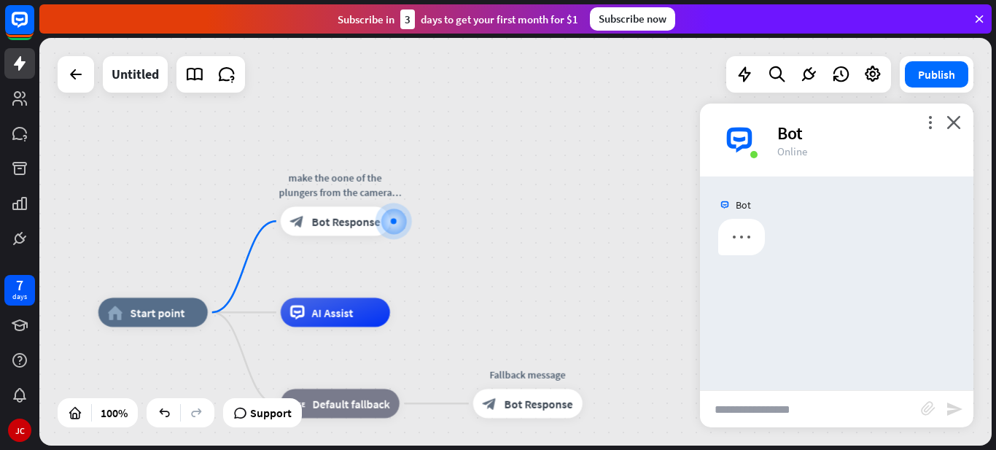
click at [823, 403] on input "text" at bounding box center [810, 409] width 221 height 36
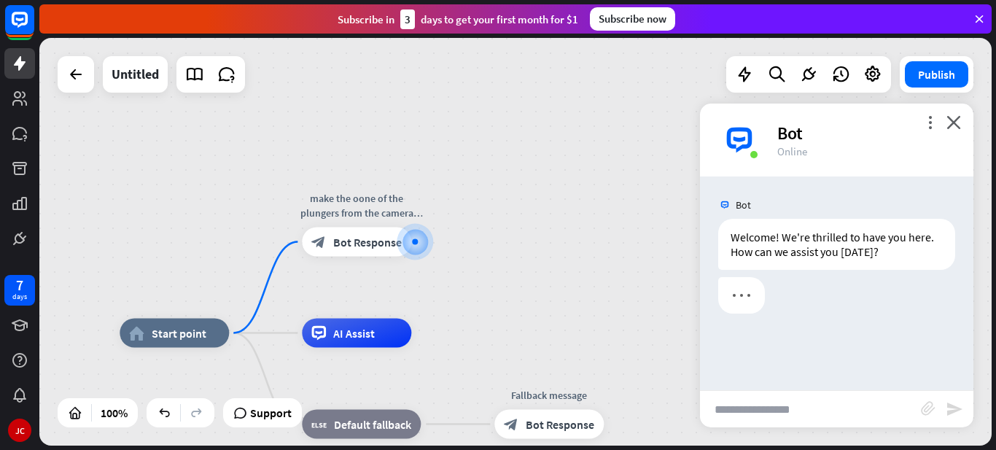
paste input "**********"
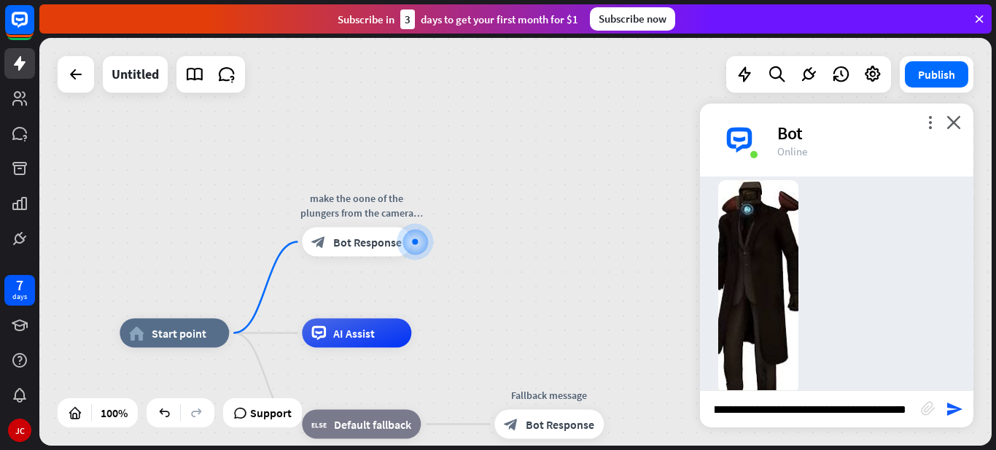
scroll to position [284, 0]
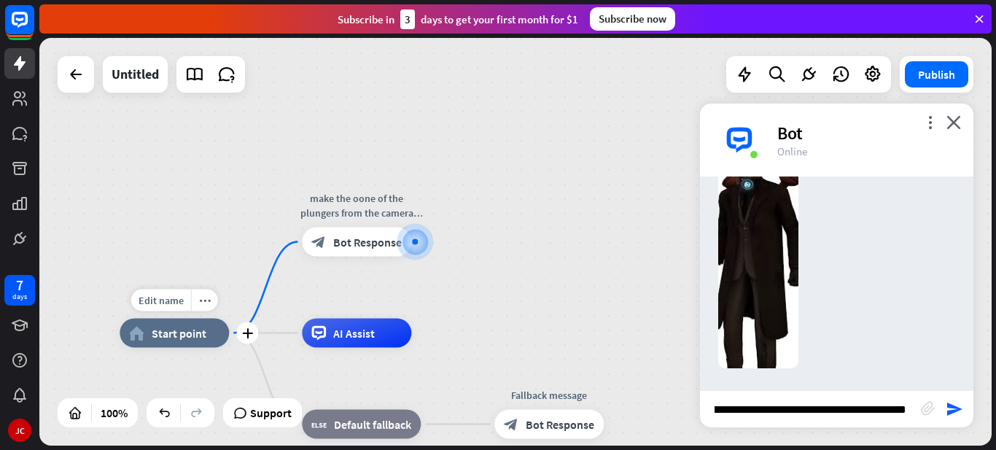
type input "**********"
click at [144, 329] on div "home_2 Start point" at bounding box center [174, 333] width 109 height 29
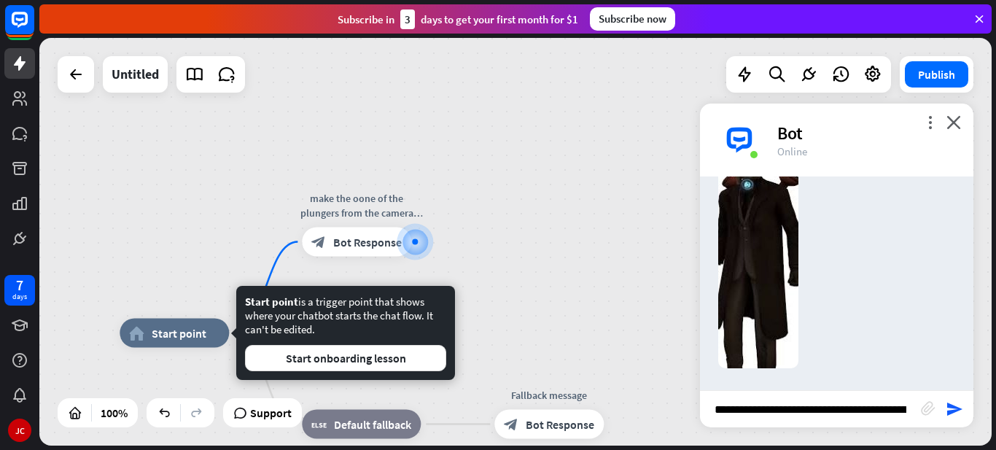
click at [259, 238] on div "home_2 Start point Edit name more_horiz make the oone of the plungers from the …" at bounding box center [515, 242] width 952 height 408
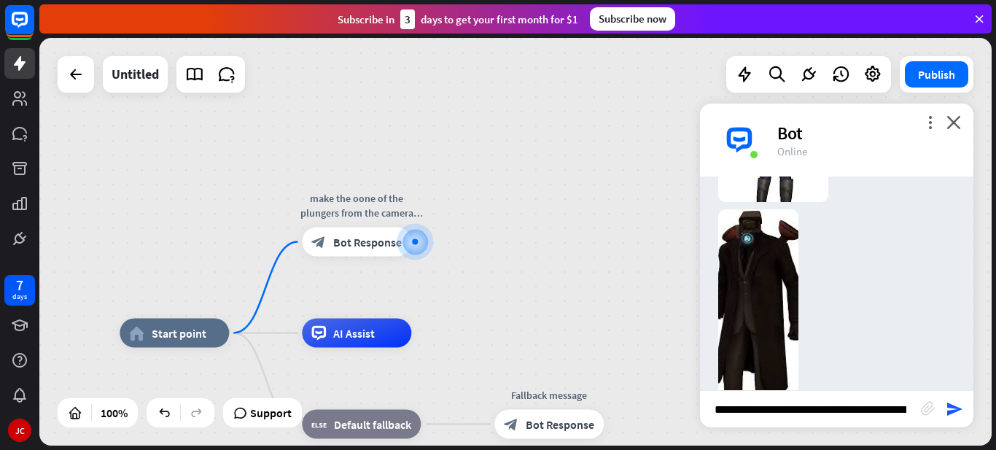
scroll to position [284, 0]
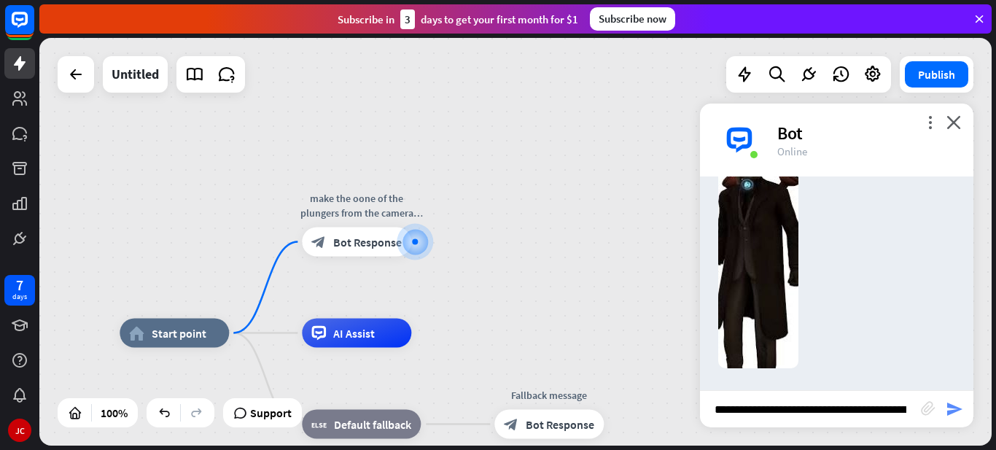
click at [949, 405] on icon "send" at bounding box center [955, 409] width 18 height 18
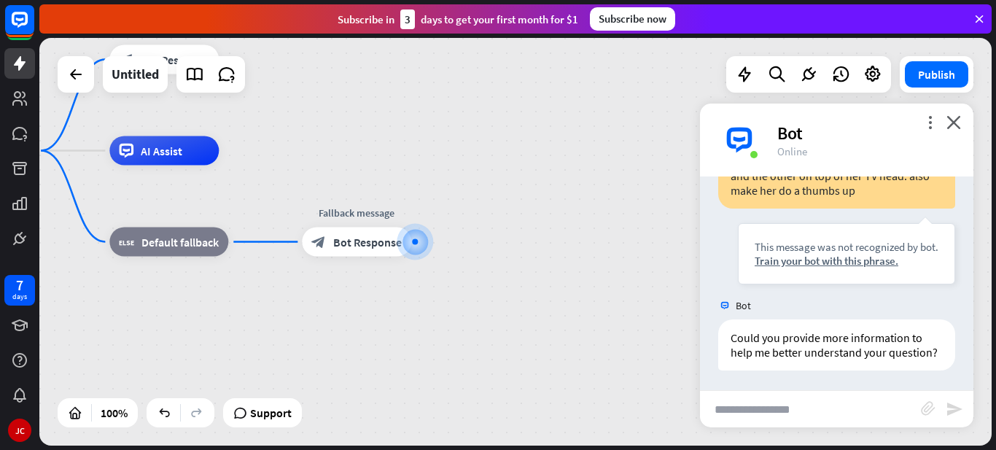
scroll to position [561, 0]
click at [853, 260] on div "Train your bot with this phrase." at bounding box center [847, 259] width 184 height 14
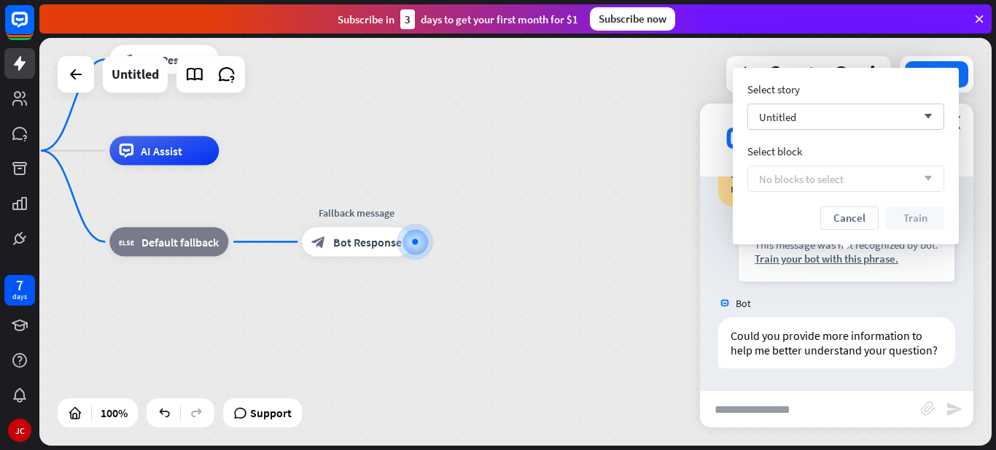
click at [828, 179] on span "No blocks to select" at bounding box center [801, 179] width 85 height 14
click at [908, 110] on div "Untitled arrow_down" at bounding box center [845, 117] width 197 height 26
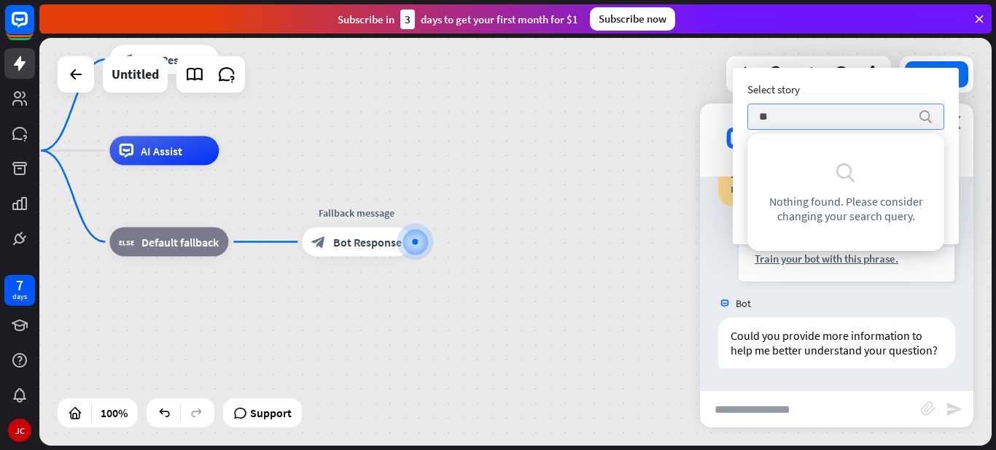
type input "*"
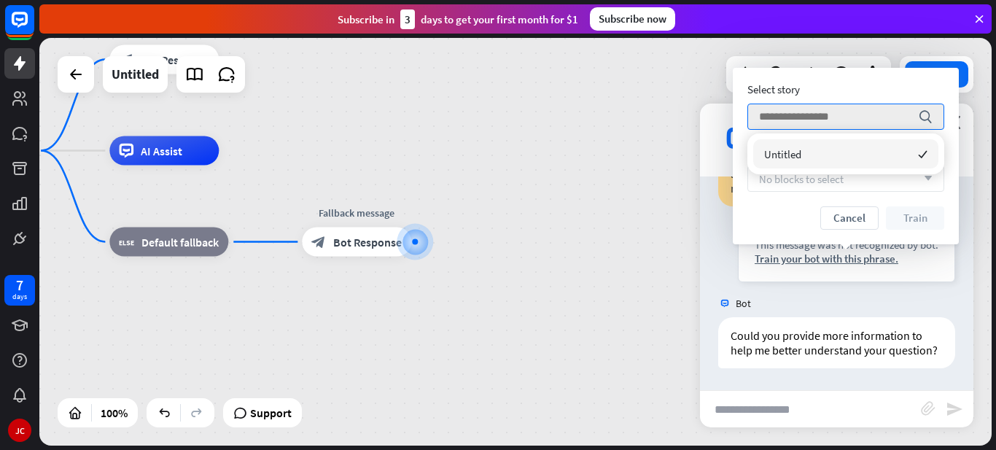
click at [784, 180] on span "No blocks to select" at bounding box center [801, 179] width 85 height 14
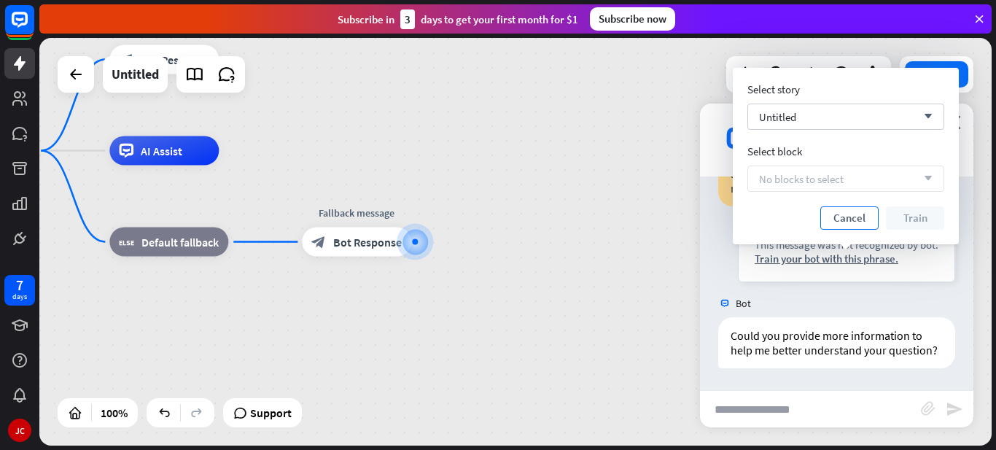
click at [847, 219] on button "Cancel" at bounding box center [849, 217] width 58 height 23
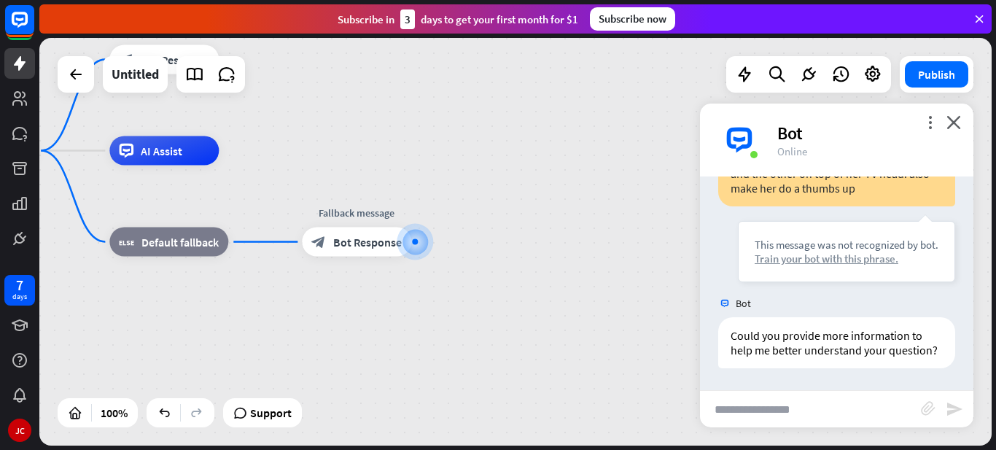
click at [863, 261] on div "Train your bot with this phrase." at bounding box center [847, 259] width 184 height 14
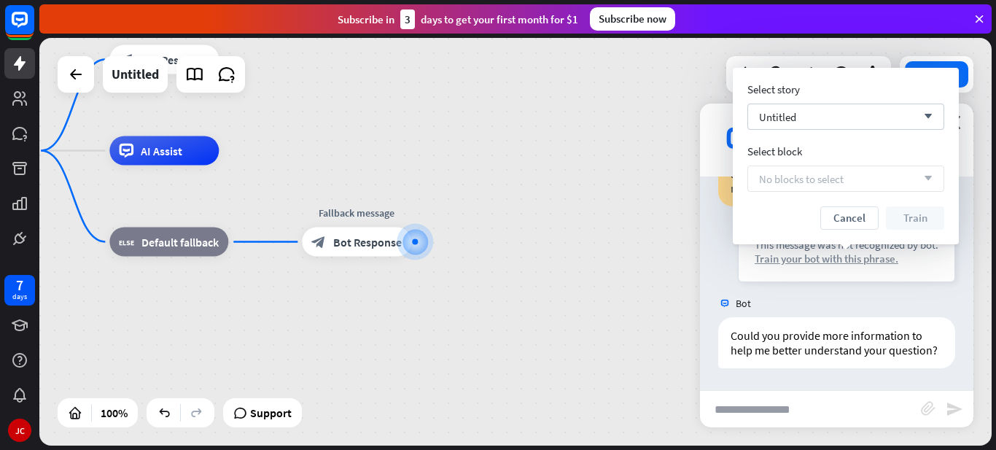
click at [863, 252] on div "Train your bot with this phrase." at bounding box center [847, 259] width 184 height 14
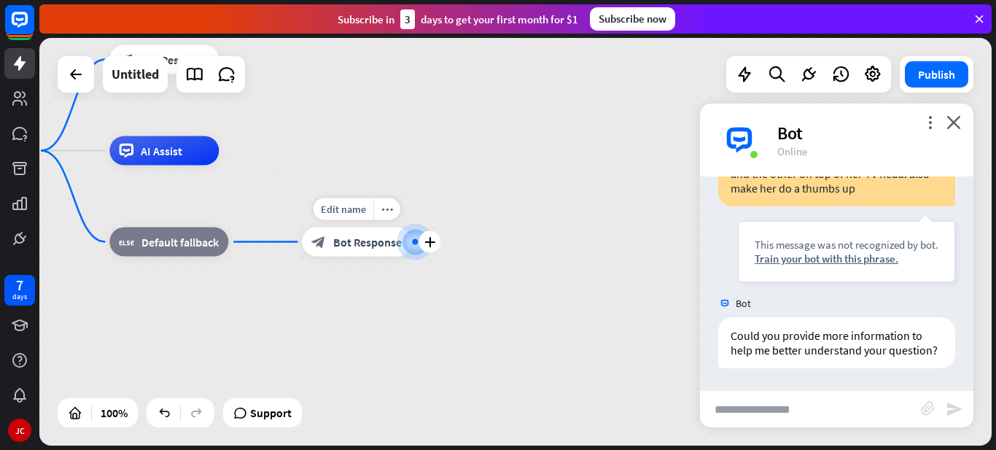
click at [390, 239] on span "Bot Response" at bounding box center [367, 242] width 69 height 15
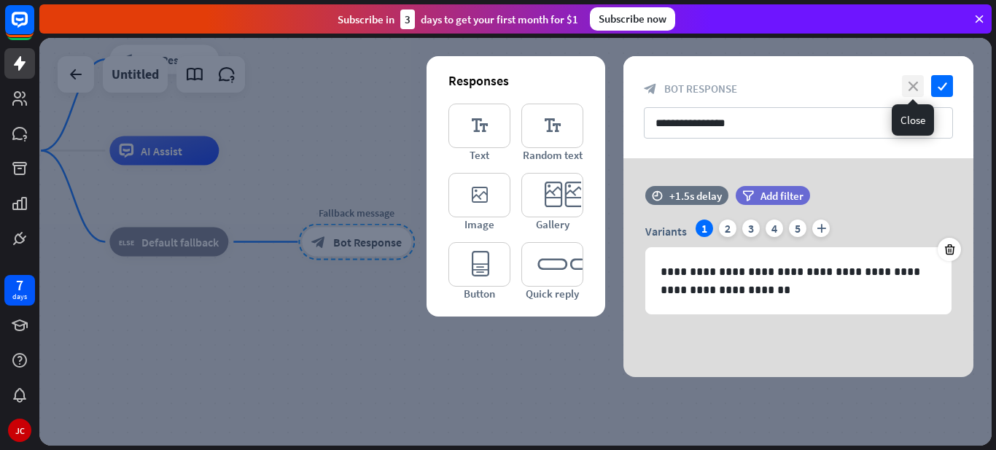
click at [911, 89] on icon "close" at bounding box center [913, 86] width 22 height 22
